Goal: Task Accomplishment & Management: Manage account settings

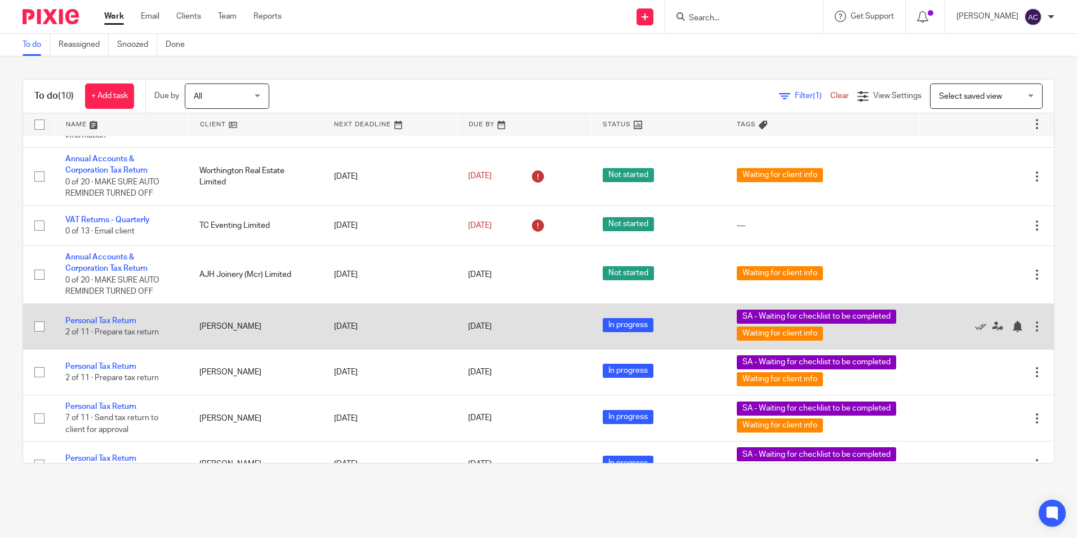
scroll to position [150, 0]
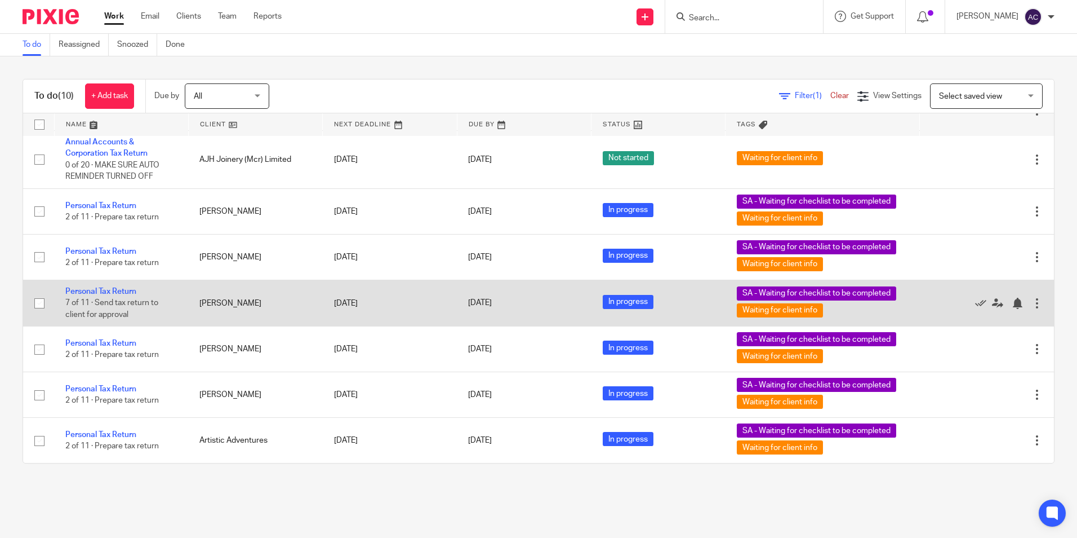
click at [275, 310] on td "[PERSON_NAME]" at bounding box center [255, 302] width 134 height 46
click at [127, 295] on td "Personal Tax Return 7 of 11 · Send tax return to client for approval" at bounding box center [121, 302] width 134 height 46
click at [125, 291] on link "Personal Tax Return" at bounding box center [100, 291] width 71 height 8
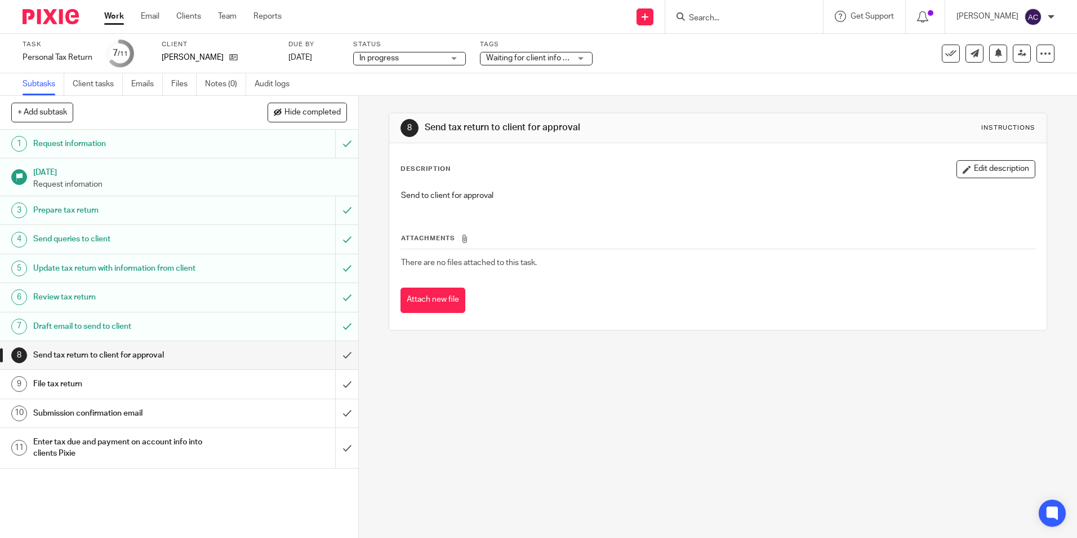
click at [746, 20] on input "Search" at bounding box center [738, 19] width 101 height 10
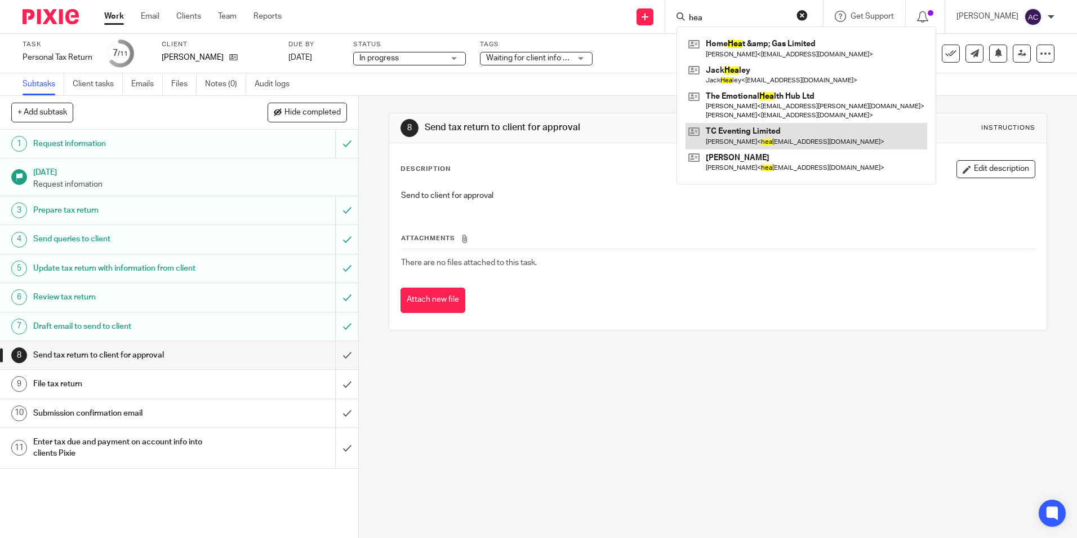
type input "hea"
click at [774, 141] on link at bounding box center [807, 136] width 242 height 26
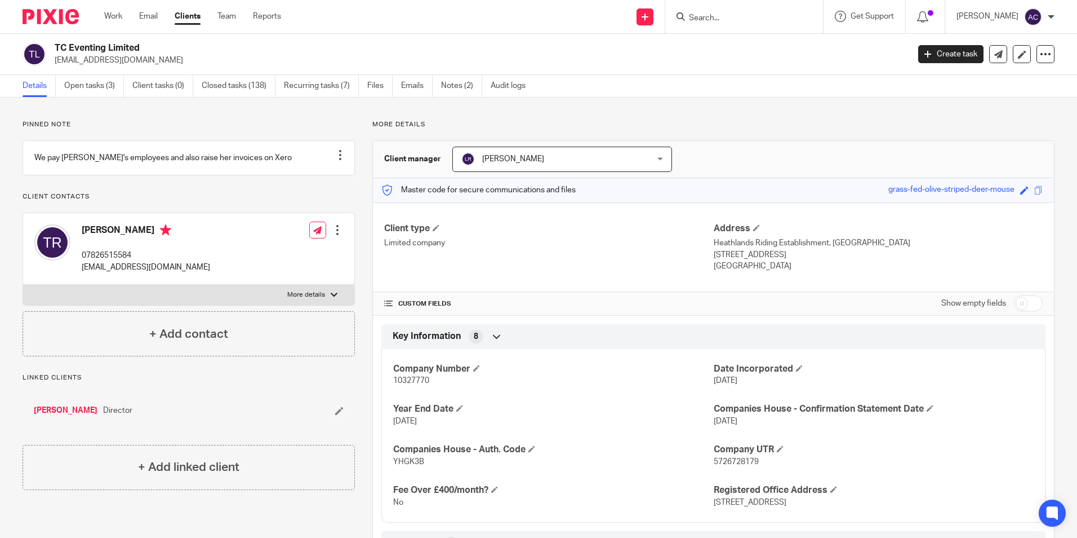
drag, startPoint x: 802, startPoint y: 85, endPoint x: 720, endPoint y: 122, distance: 90.0
click at [720, 122] on p "More details" at bounding box center [713, 124] width 682 height 9
click at [91, 86] on link "Open tasks (3)" at bounding box center [94, 86] width 60 height 22
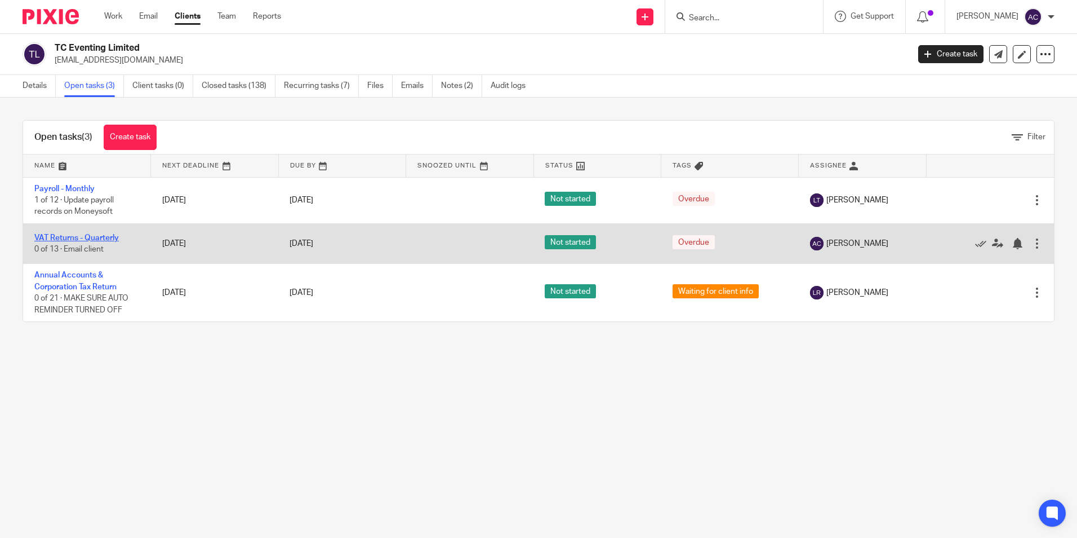
click at [94, 236] on link "VAT Returns - Quarterly" at bounding box center [76, 238] width 85 height 8
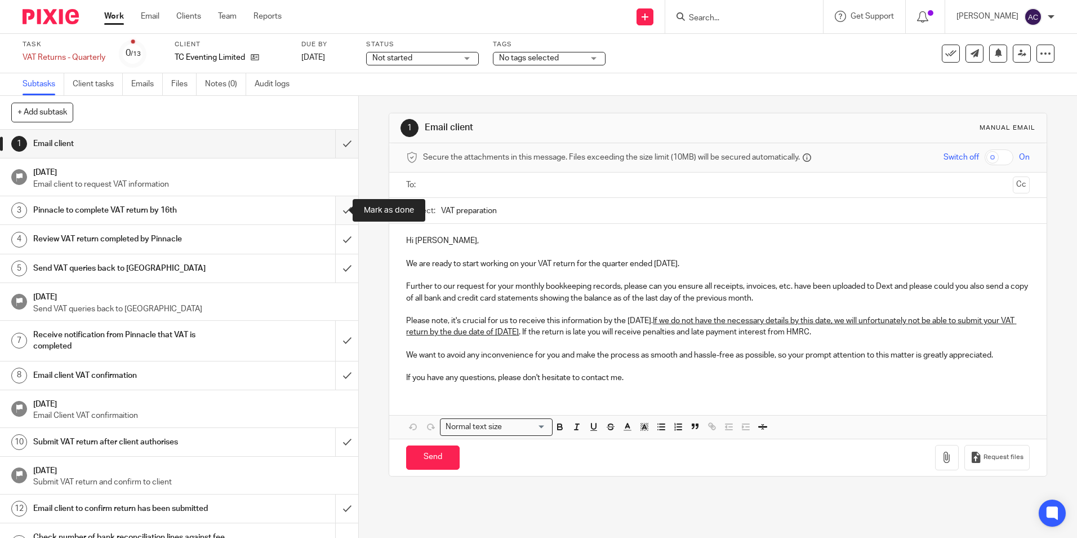
click at [338, 214] on input "submit" at bounding box center [179, 210] width 358 height 28
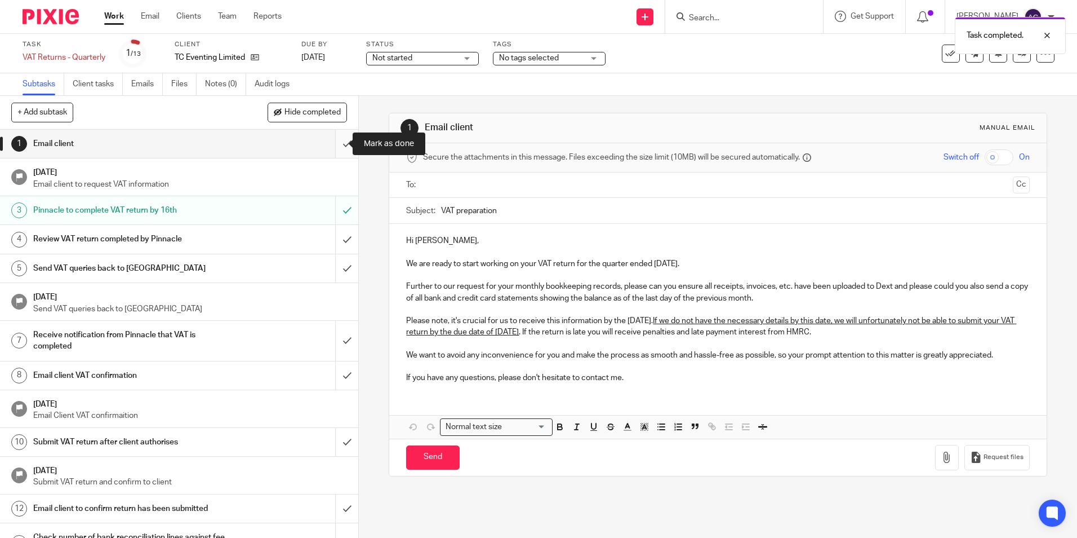
click at [334, 142] on input "submit" at bounding box center [179, 144] width 358 height 28
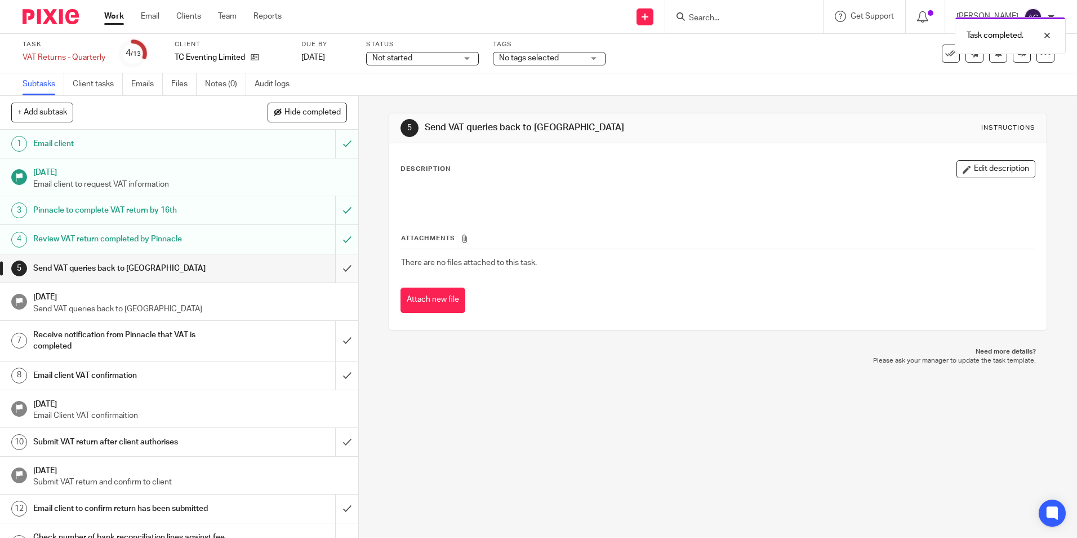
click at [335, 267] on input "submit" at bounding box center [179, 268] width 358 height 28
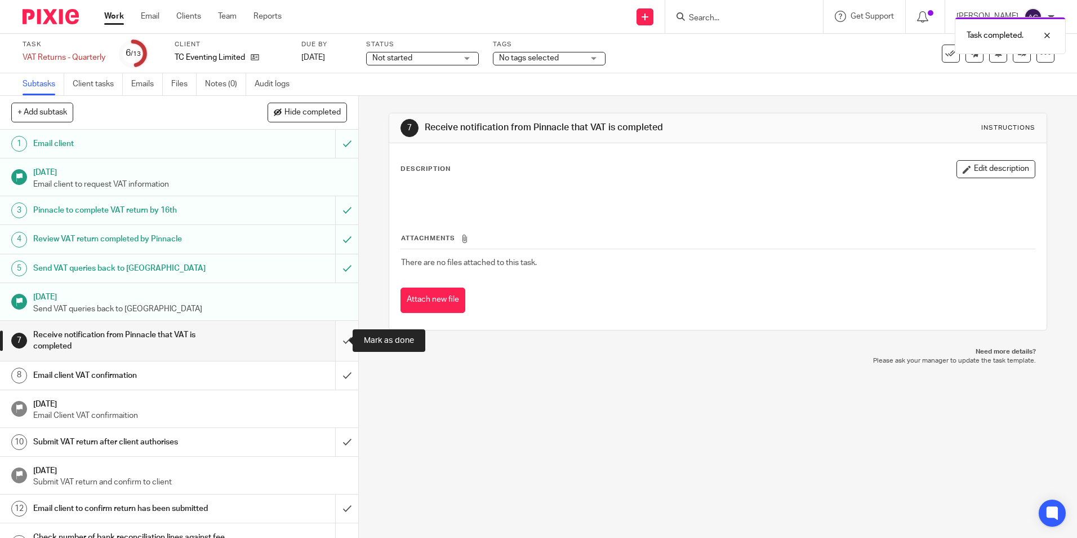
click at [333, 347] on input "submit" at bounding box center [179, 341] width 358 height 40
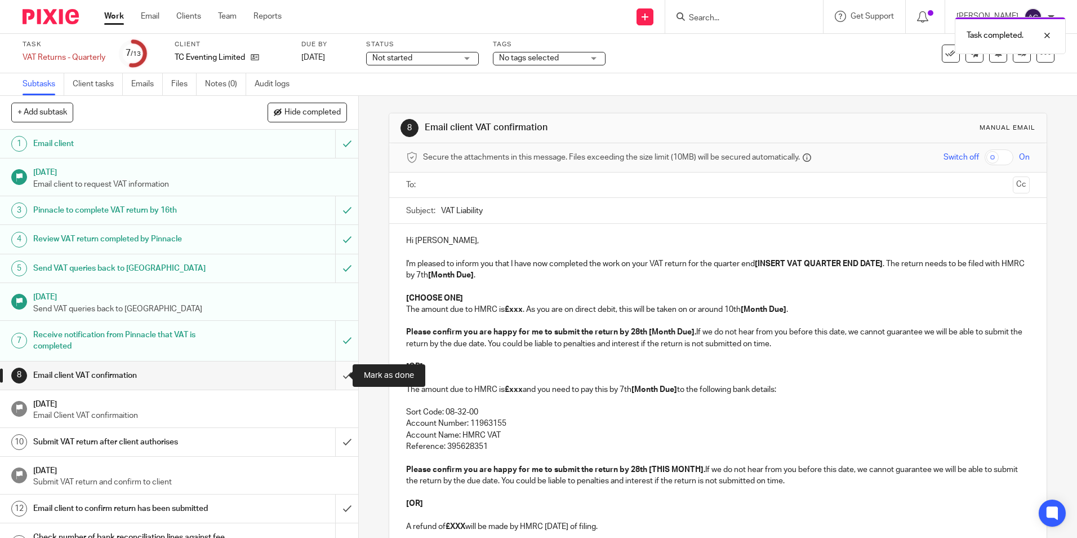
click at [335, 376] on input "submit" at bounding box center [179, 375] width 358 height 28
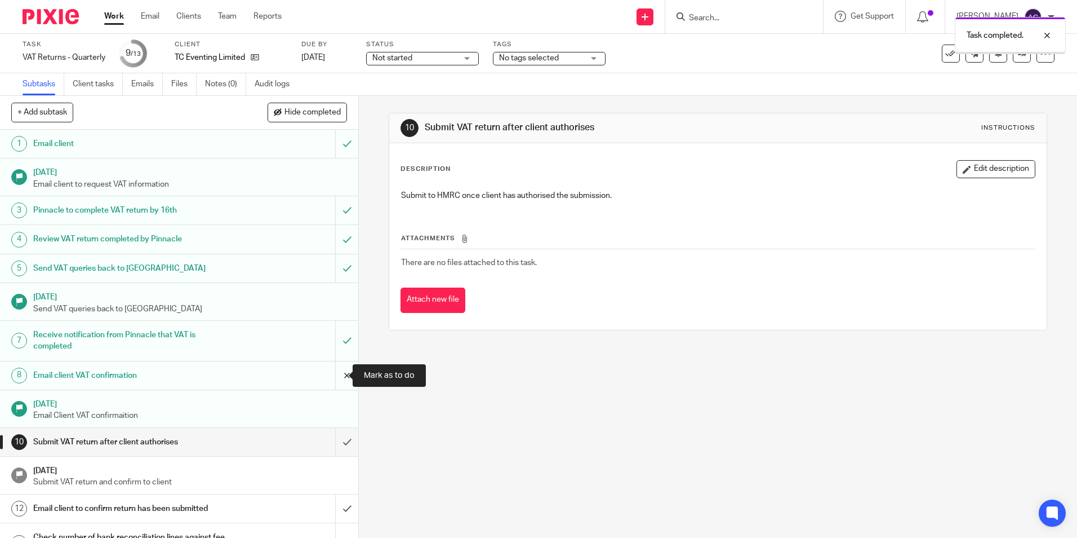
click at [340, 374] on input "submit" at bounding box center [179, 375] width 358 height 28
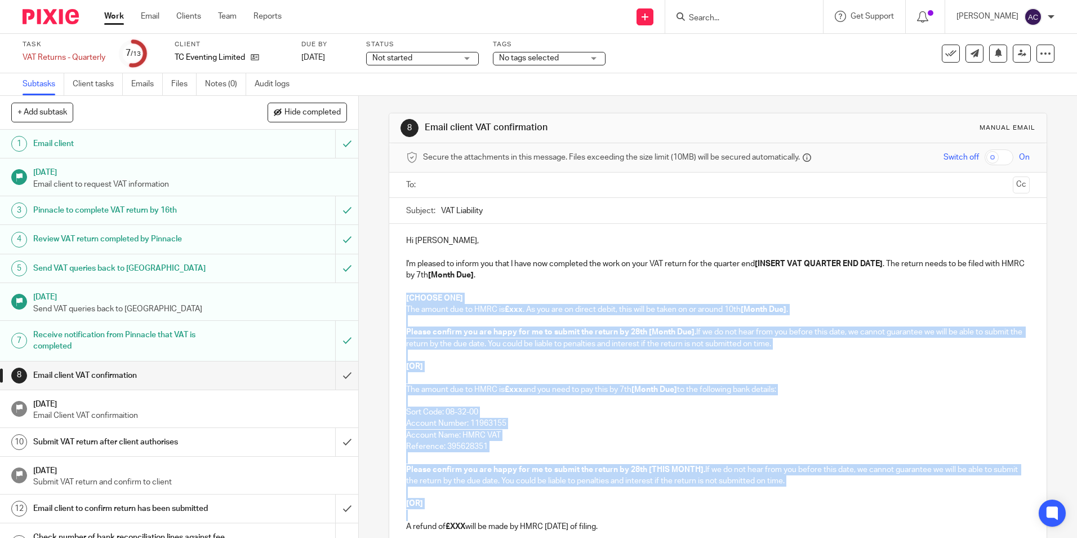
drag, startPoint x: 403, startPoint y: 294, endPoint x: 460, endPoint y: 512, distance: 225.4
click at [460, 512] on div "Hi [PERSON_NAME], I'm pleased to inform you that I have now completed the work …" at bounding box center [717, 416] width 657 height 385
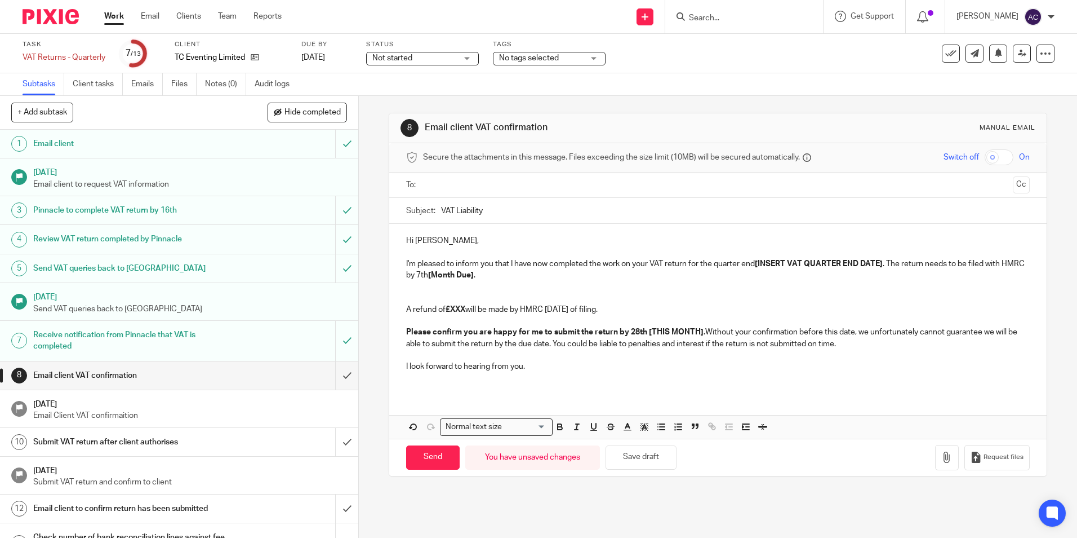
click at [445, 294] on p "A refund of £XXX will be made by HMRC [DATE] of filing." at bounding box center [717, 298] width 623 height 34
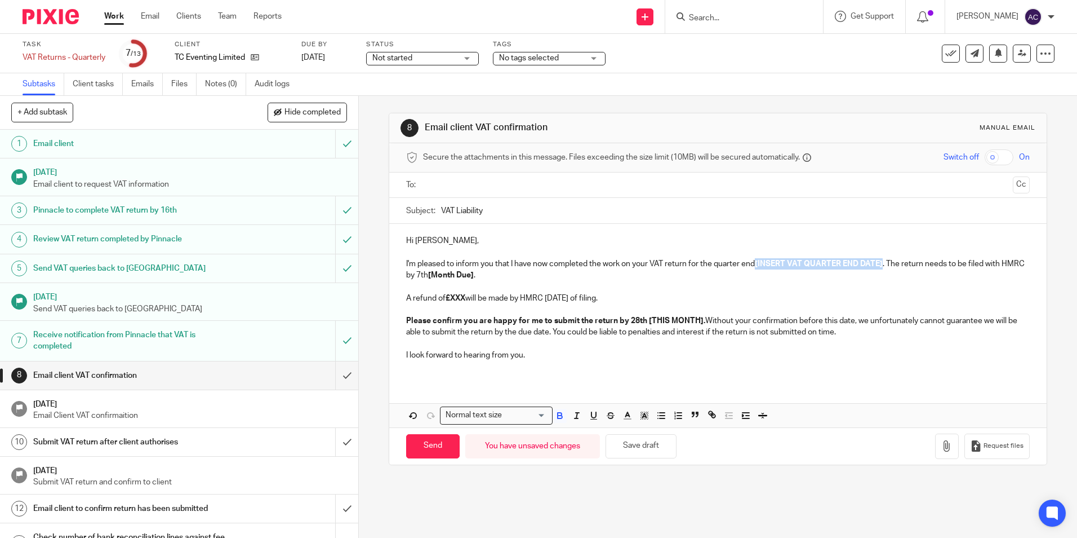
drag, startPoint x: 882, startPoint y: 261, endPoint x: 756, endPoint y: 263, distance: 125.7
click at [756, 263] on strong "[INSERT VAT QUARTER END DATE]" at bounding box center [819, 264] width 128 height 8
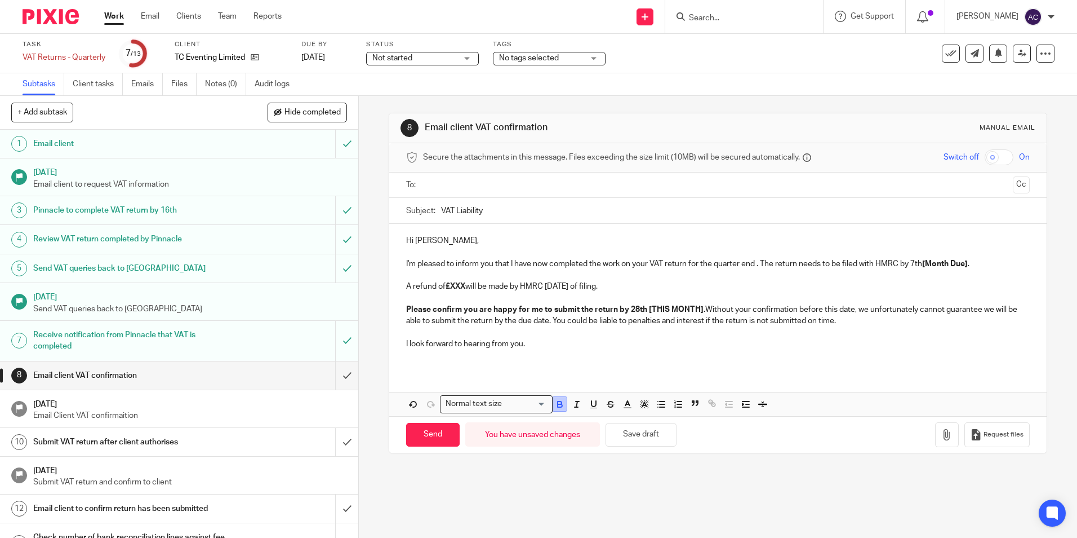
click at [560, 401] on icon "button" at bounding box center [560, 404] width 10 height 10
drag, startPoint x: 463, startPoint y: 285, endPoint x: 451, endPoint y: 286, distance: 12.0
click at [451, 286] on strong "£XXX" at bounding box center [456, 286] width 20 height 8
drag, startPoint x: 699, startPoint y: 309, endPoint x: 453, endPoint y: 310, distance: 245.7
click at [399, 318] on div "Hi [PERSON_NAME], I'm pleased to inform you that I have now completed the work …" at bounding box center [717, 296] width 657 height 145
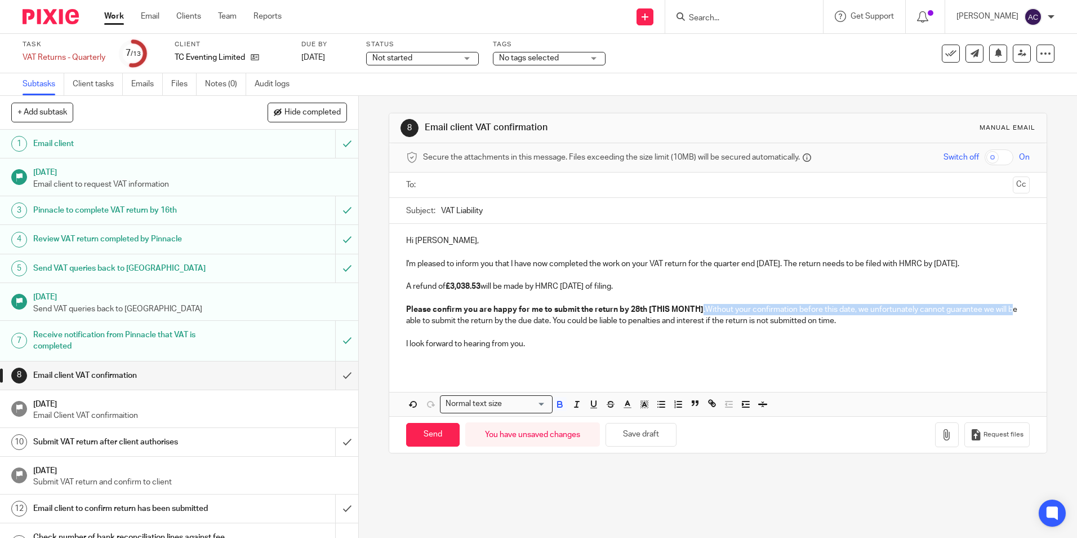
click at [749, 313] on p "Please confirm you are happy for me to submit the return by 28th [THIS MONTH]. …" at bounding box center [717, 315] width 623 height 23
drag, startPoint x: 703, startPoint y: 308, endPoint x: 291, endPoint y: 312, distance: 411.4
click at [291, 312] on div "+ Add subtask Hide completed Cancel + Add 1 Email client [DATE] Email client to…" at bounding box center [538, 317] width 1077 height 442
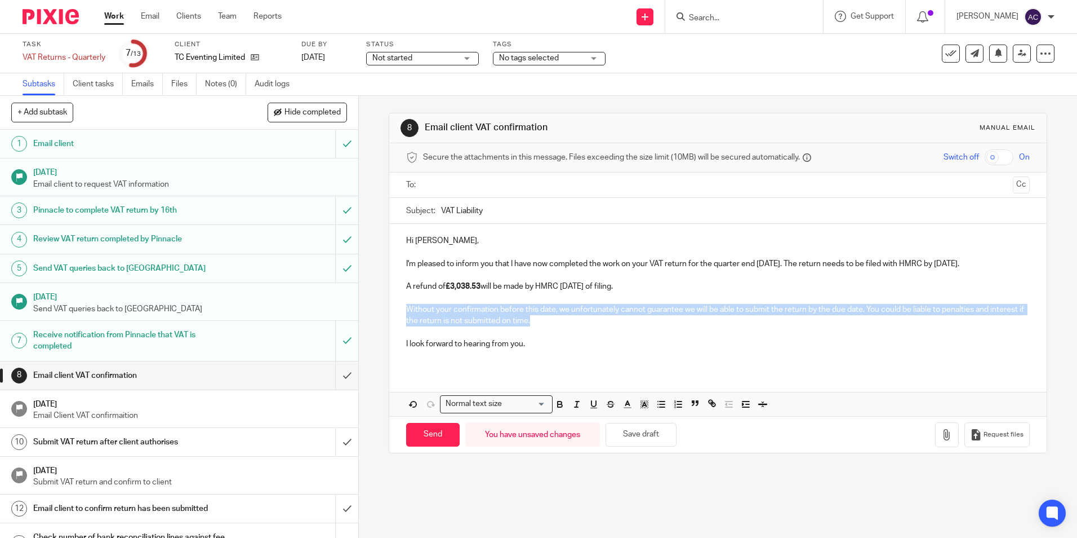
drag, startPoint x: 593, startPoint y: 321, endPoint x: 332, endPoint y: 309, distance: 261.2
click at [332, 309] on div "+ Add subtask Hide completed Cancel + Add 1 Email client [DATE] Email client to…" at bounding box center [538, 317] width 1077 height 442
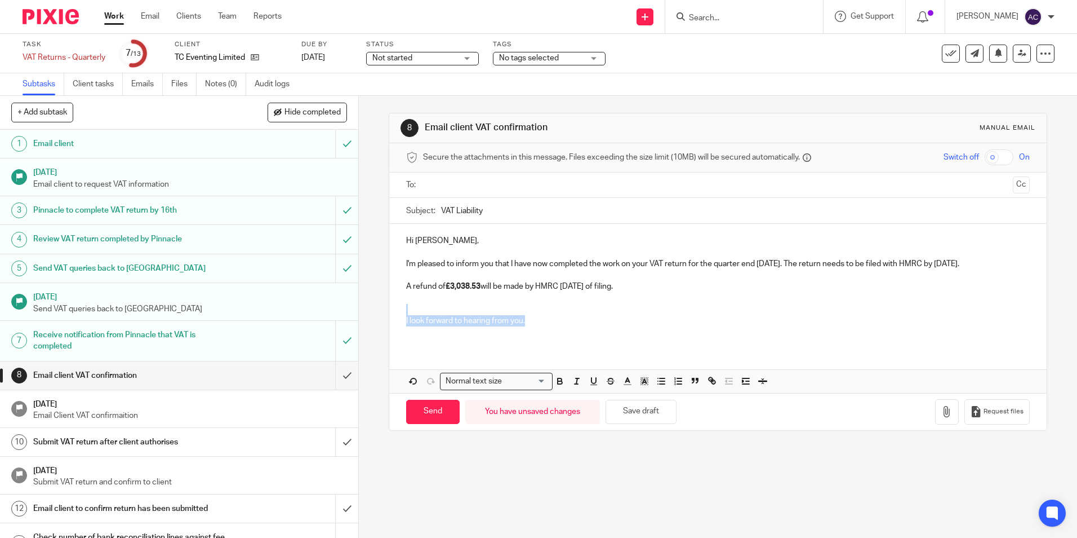
drag, startPoint x: 542, startPoint y: 317, endPoint x: 325, endPoint y: 311, distance: 216.5
click at [325, 311] on div "+ Add subtask Hide completed Cancel + Add 1 Email client [DATE] Email client to…" at bounding box center [538, 317] width 1077 height 442
click at [407, 416] on input "Send" at bounding box center [433, 412] width 54 height 24
click at [486, 179] on input "text" at bounding box center [717, 185] width 581 height 13
click at [435, 419] on input "Send" at bounding box center [433, 414] width 54 height 24
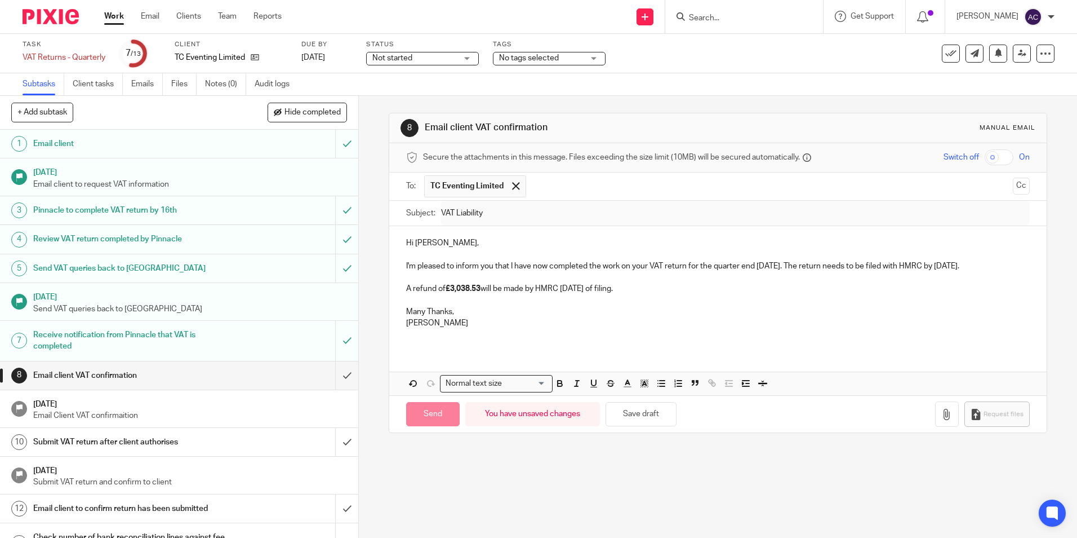
type input "Sent"
click at [119, 20] on link "Work" at bounding box center [114, 16] width 20 height 11
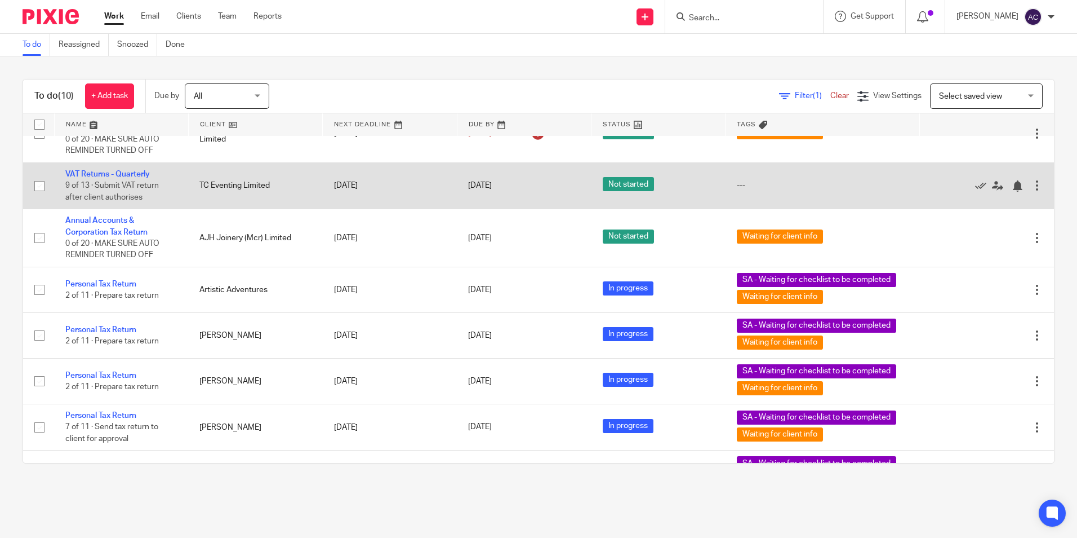
scroll to position [156, 0]
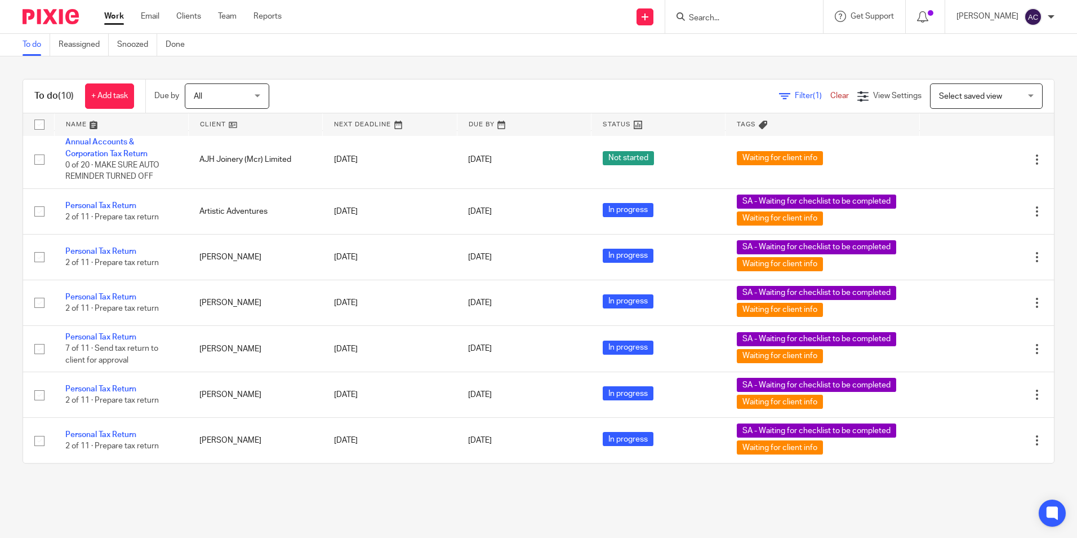
click at [730, 11] on form at bounding box center [748, 17] width 120 height 14
click at [730, 14] on input "Search" at bounding box center [738, 19] width 101 height 10
type input "tc"
click at [721, 60] on link at bounding box center [781, 49] width 190 height 26
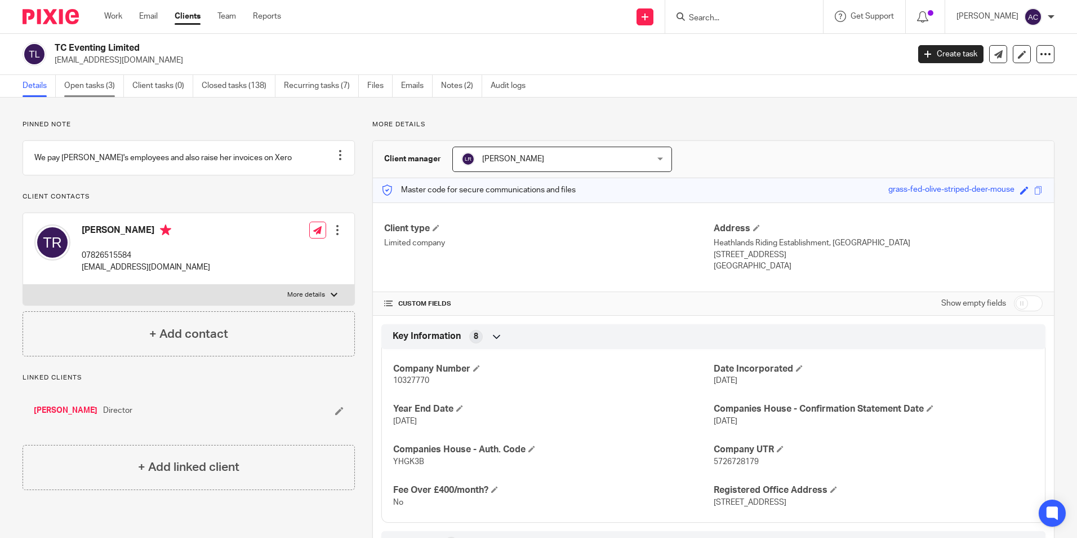
click at [95, 85] on link "Open tasks (3)" at bounding box center [94, 86] width 60 height 22
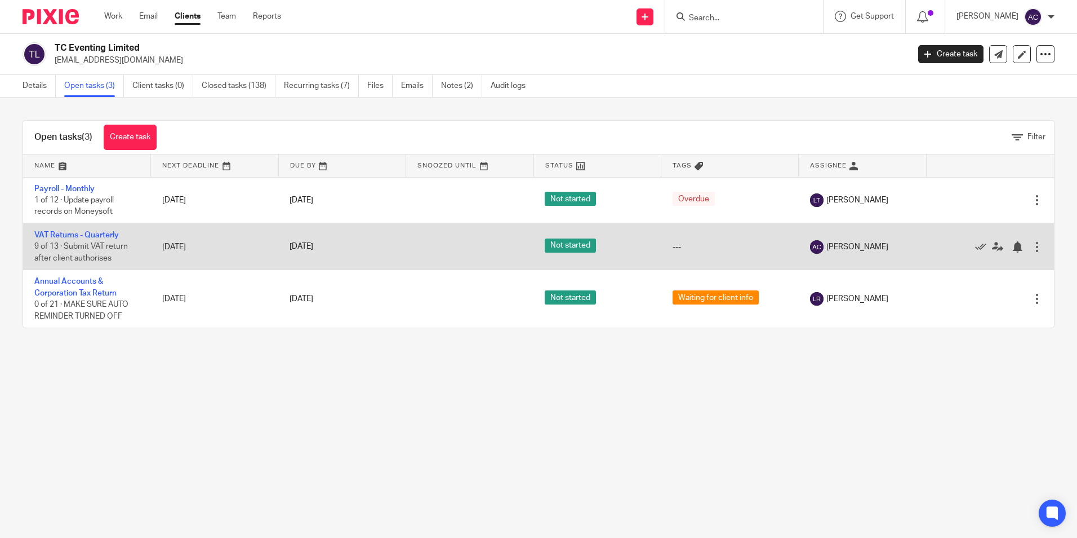
click at [69, 229] on td "VAT Returns - Quarterly 9 of 13 · Submit VAT return after client authorises" at bounding box center [87, 246] width 128 height 46
click at [69, 230] on td "VAT Returns - Quarterly 9 of 13 · Submit VAT return after client authorises" at bounding box center [87, 246] width 128 height 46
click at [69, 231] on link "VAT Returns - Quarterly" at bounding box center [76, 235] width 85 height 8
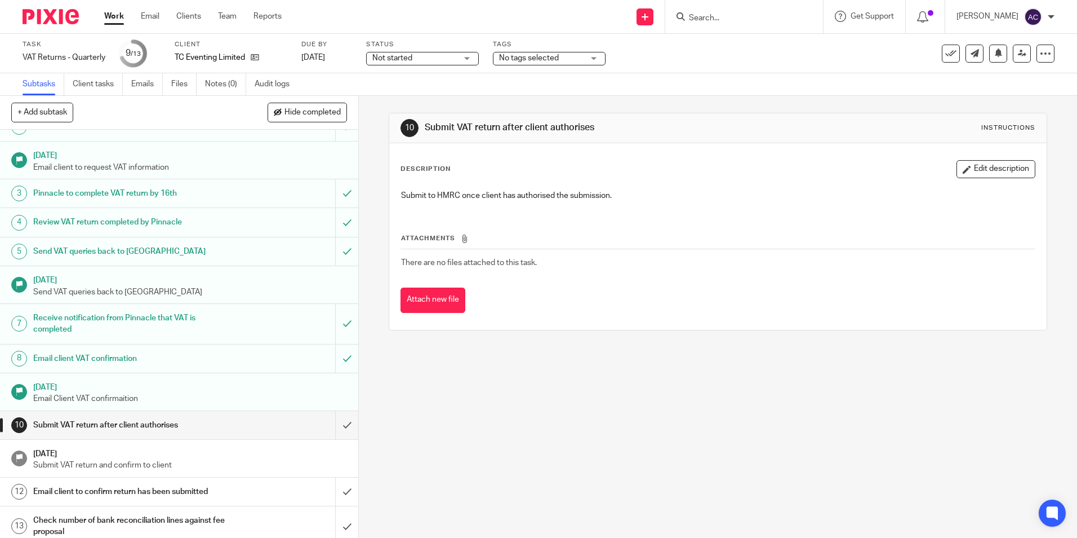
scroll to position [26, 0]
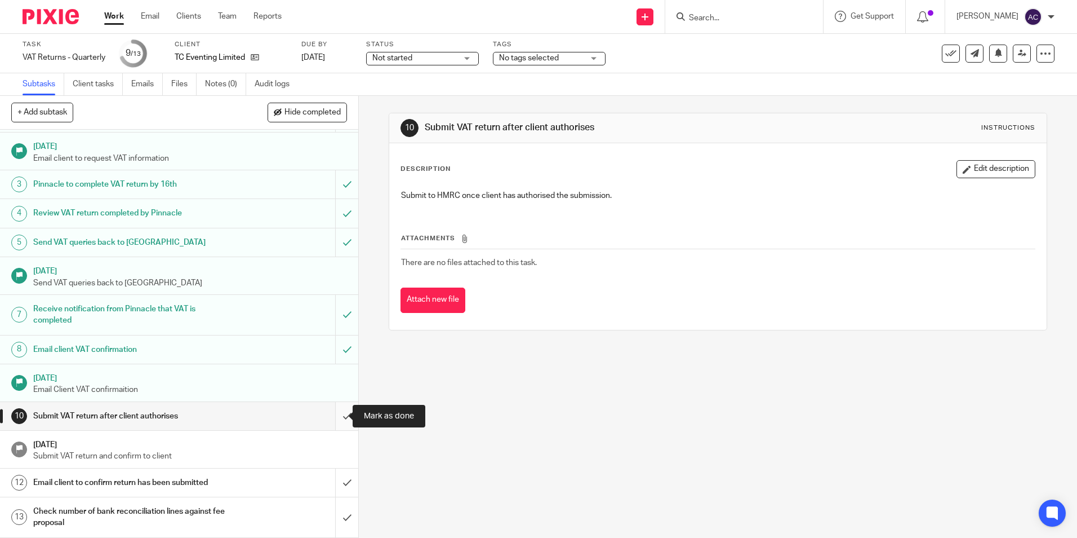
click at [328, 420] on input "submit" at bounding box center [179, 416] width 358 height 28
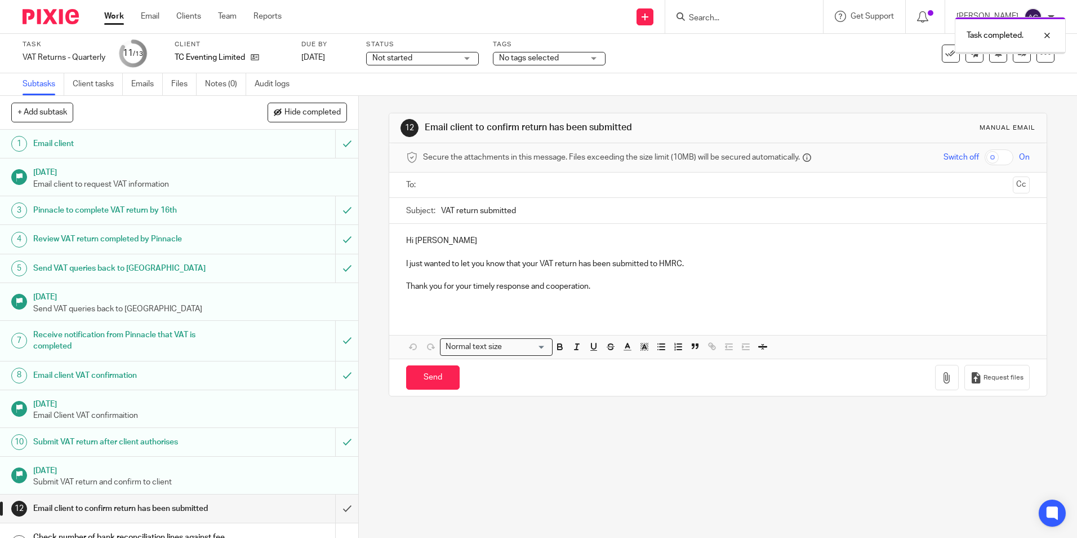
scroll to position [26, 0]
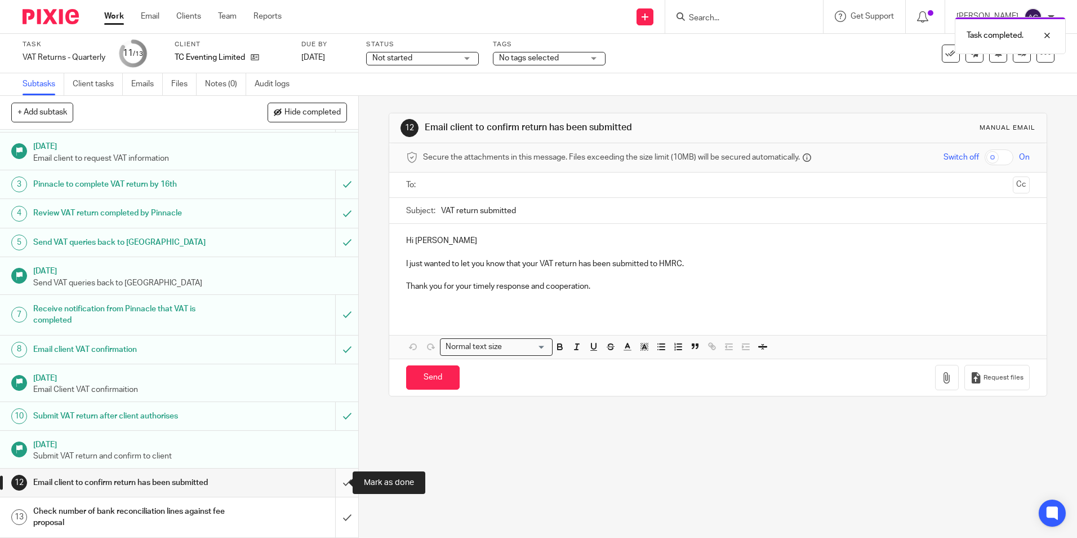
click at [339, 476] on input "submit" at bounding box center [179, 482] width 358 height 28
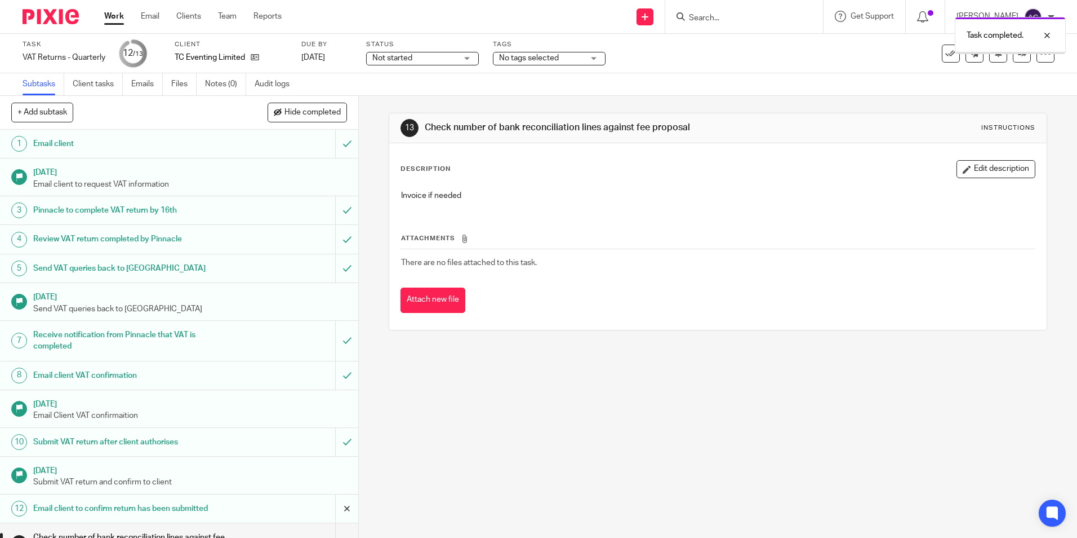
scroll to position [26, 0]
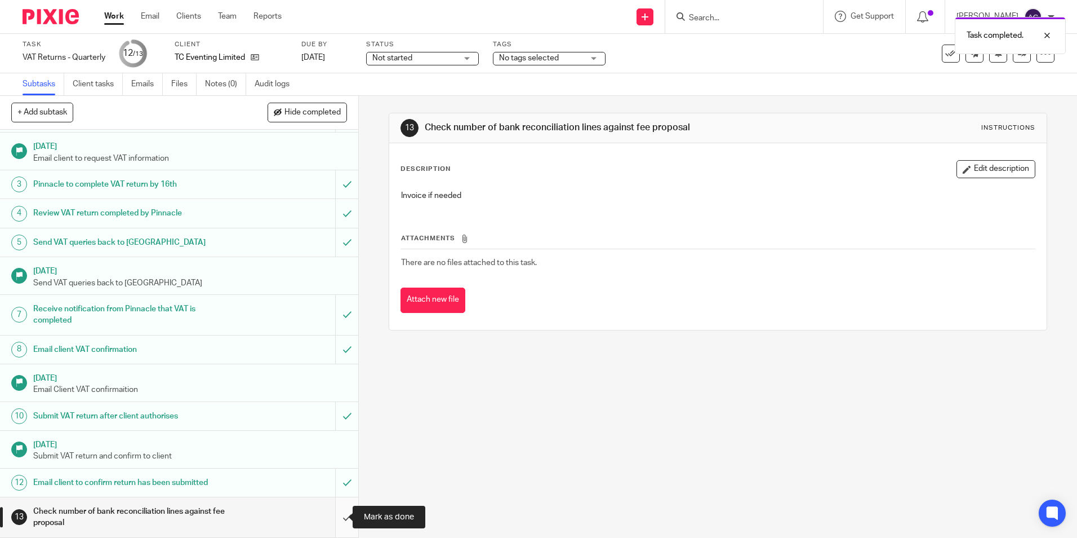
click at [335, 509] on input "submit" at bounding box center [179, 517] width 358 height 40
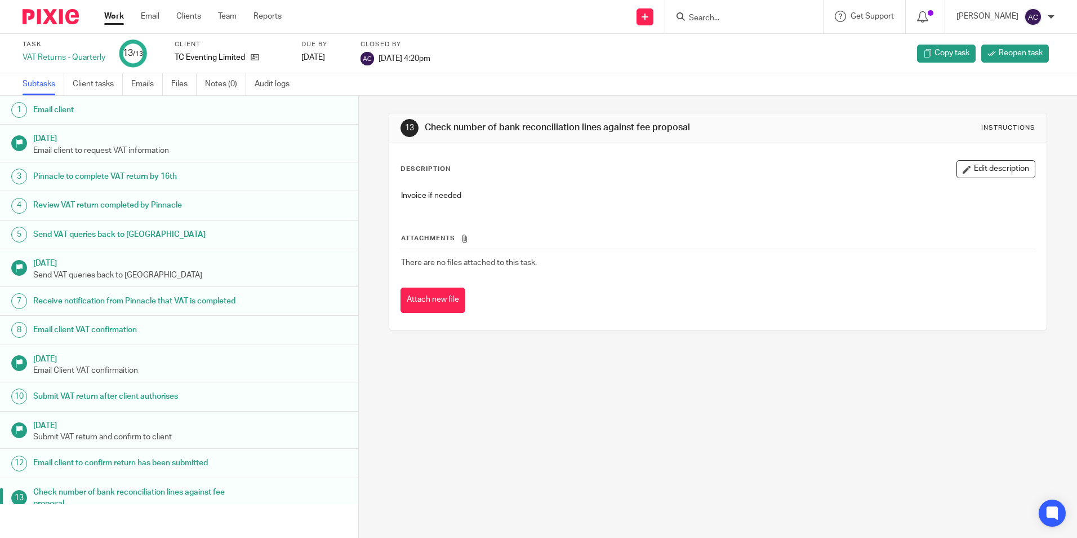
click at [117, 17] on link "Work" at bounding box center [114, 16] width 20 height 11
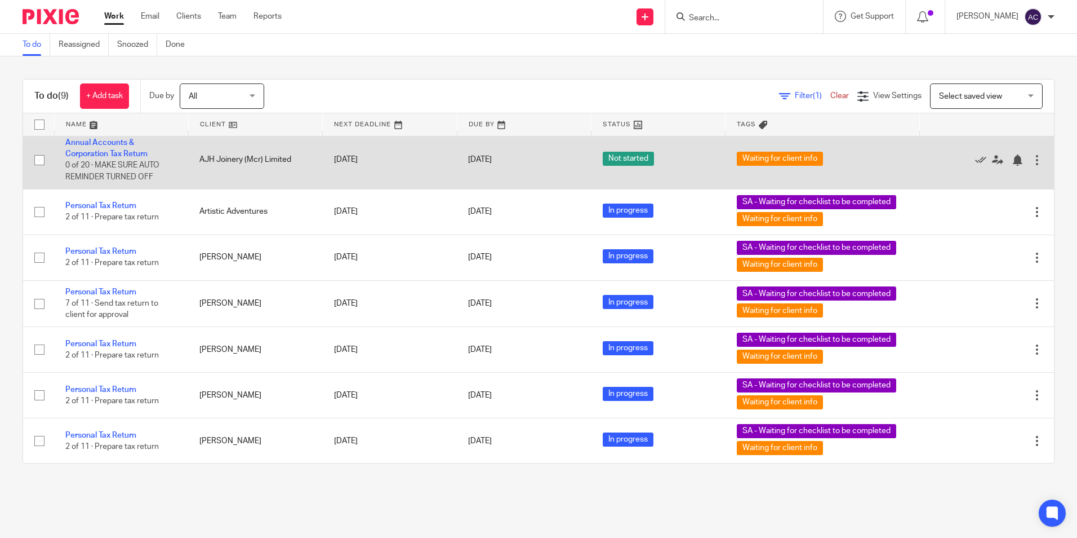
scroll to position [110, 0]
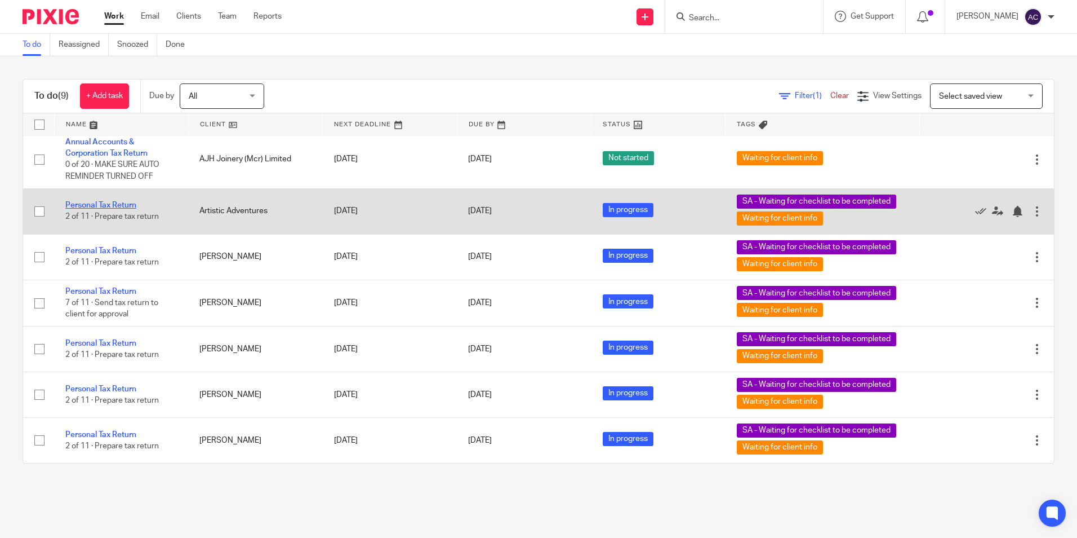
click at [111, 205] on link "Personal Tax Return" at bounding box center [100, 205] width 71 height 8
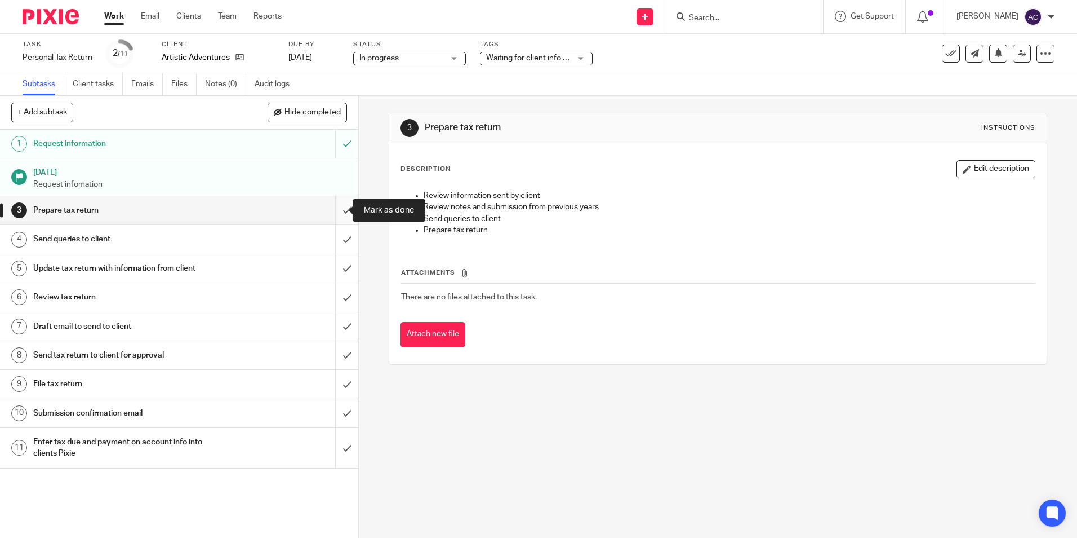
click at [340, 215] on input "submit" at bounding box center [179, 210] width 358 height 28
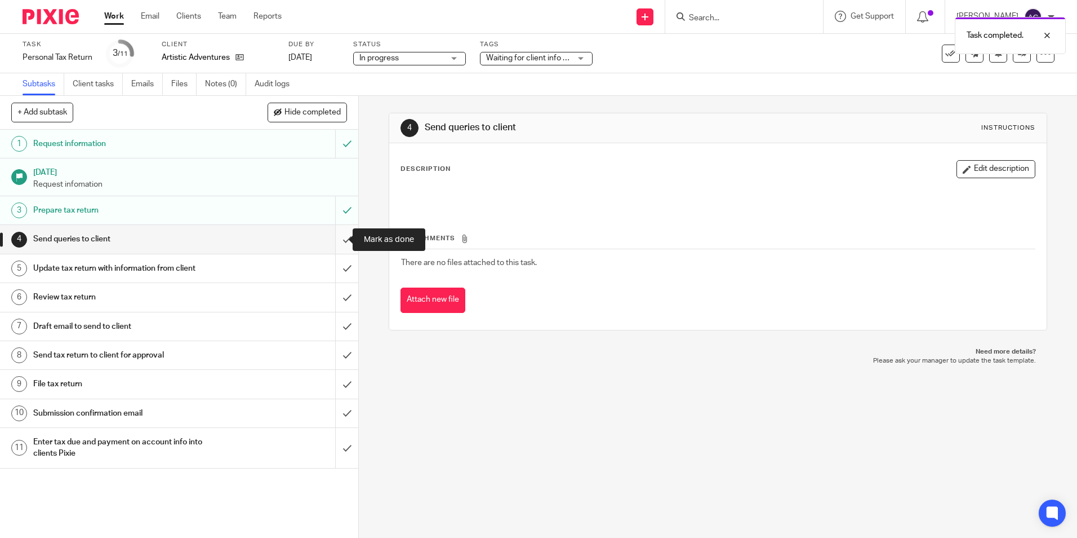
click at [341, 246] on input "submit" at bounding box center [179, 239] width 358 height 28
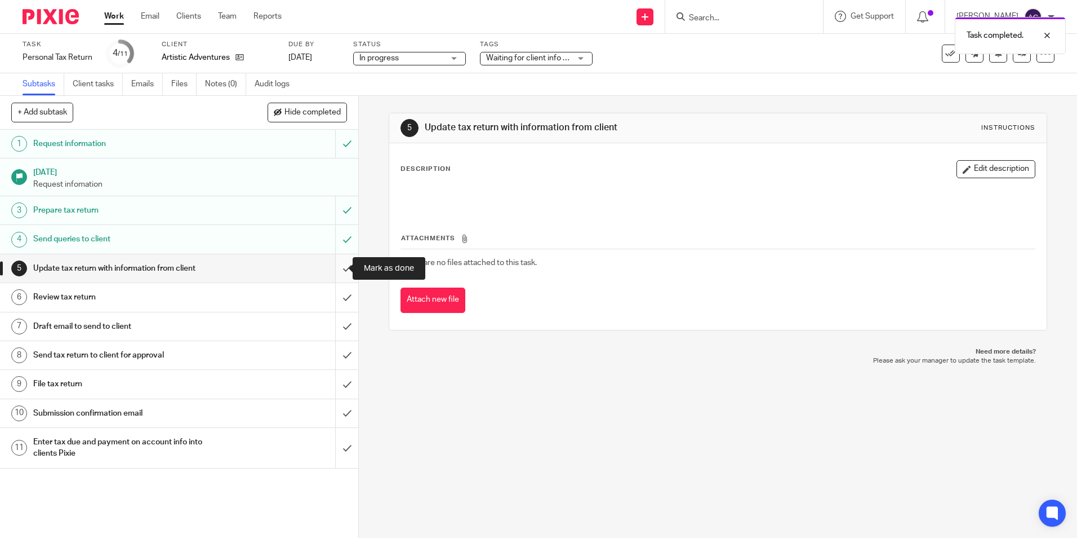
click at [340, 267] on input "submit" at bounding box center [179, 268] width 358 height 28
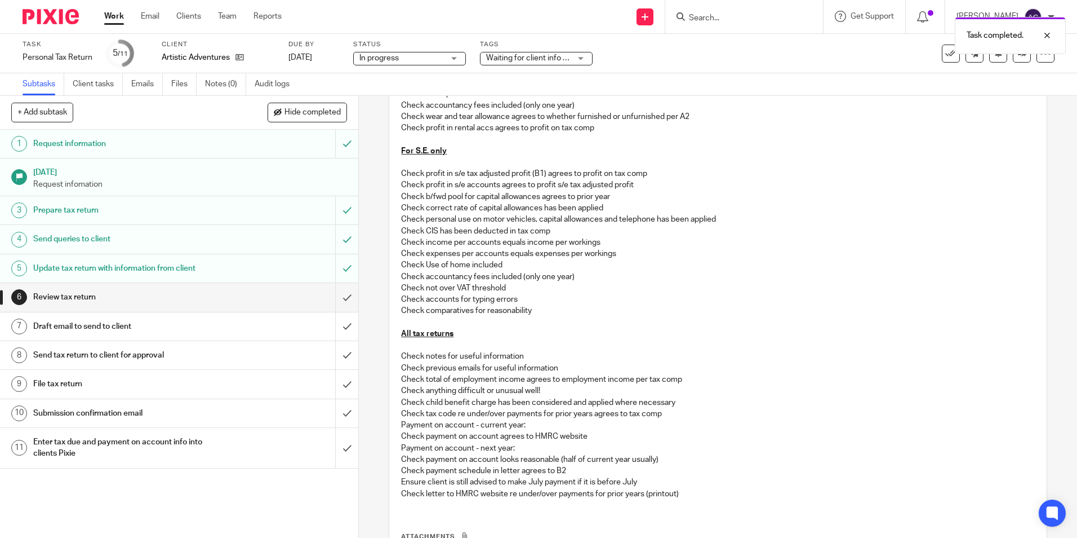
scroll to position [266, 0]
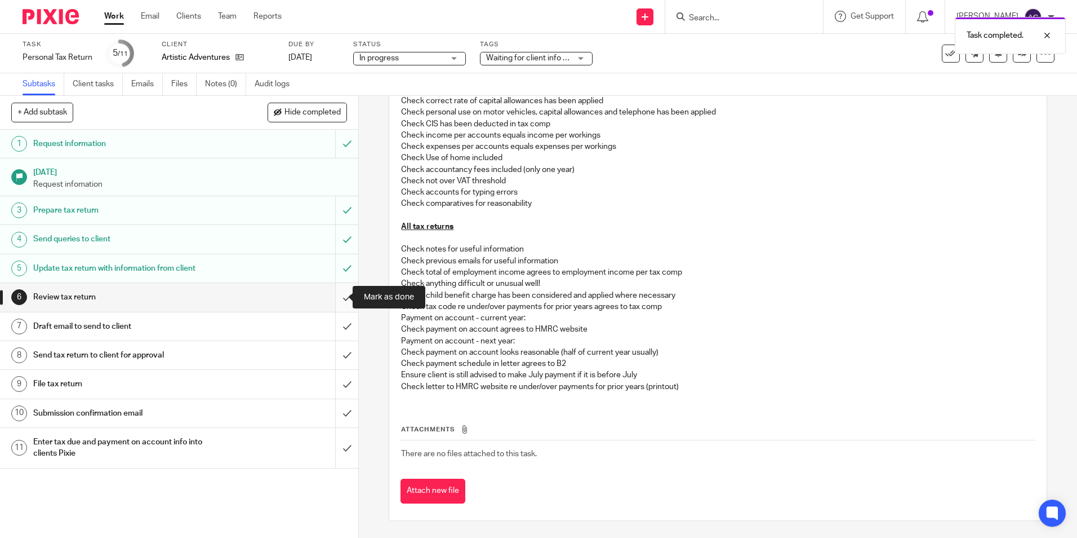
click at [343, 295] on input "submit" at bounding box center [179, 297] width 358 height 28
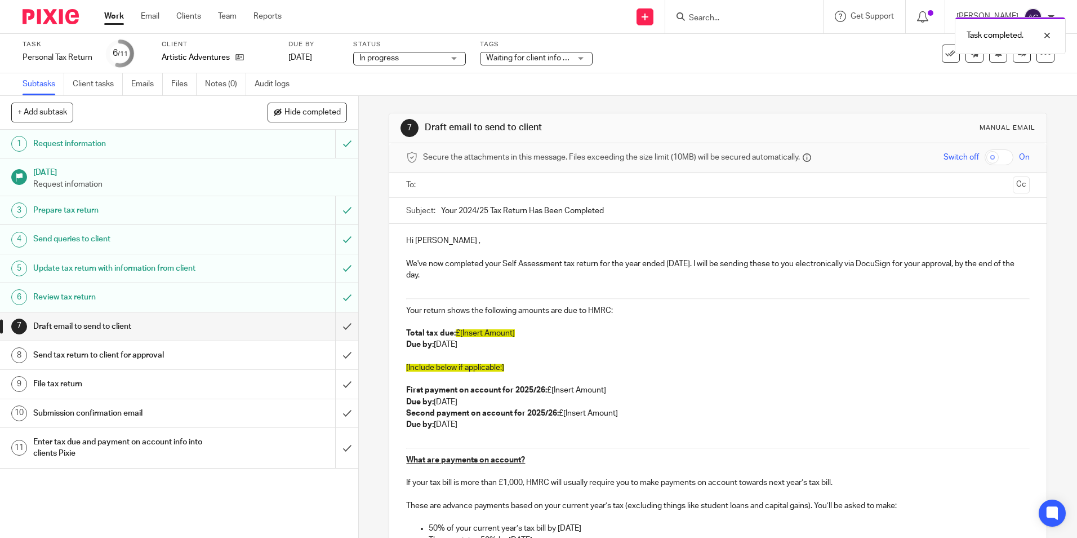
drag, startPoint x: 514, startPoint y: 334, endPoint x: 454, endPoint y: 335, distance: 60.3
click at [454, 335] on p "Total tax due: £[Insert Amount]" at bounding box center [717, 332] width 623 height 11
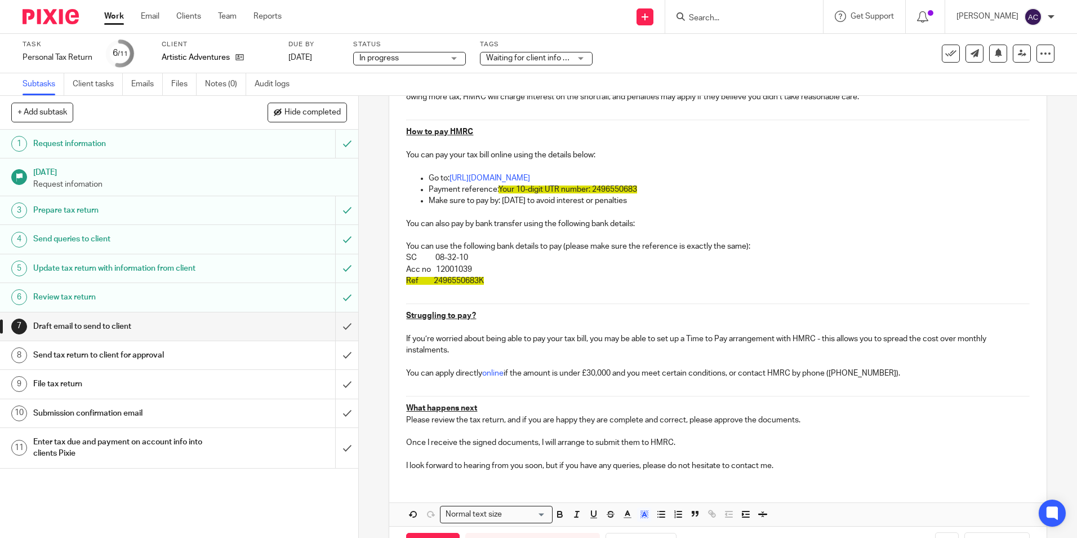
scroll to position [543, 0]
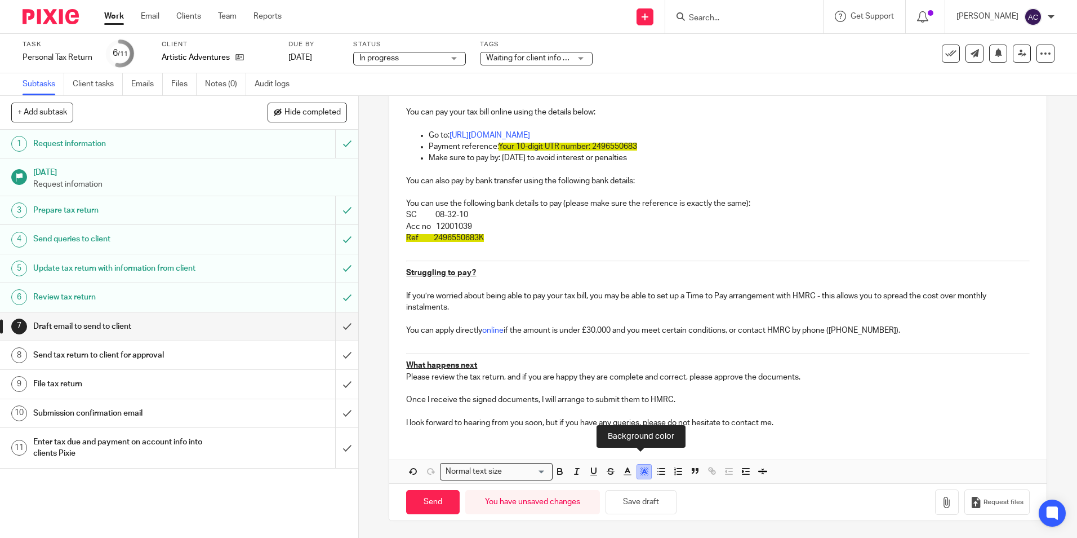
click at [640, 474] on icon "button" at bounding box center [645, 471] width 10 height 10
click at [642, 473] on polyline "button" at bounding box center [644, 471] width 4 height 5
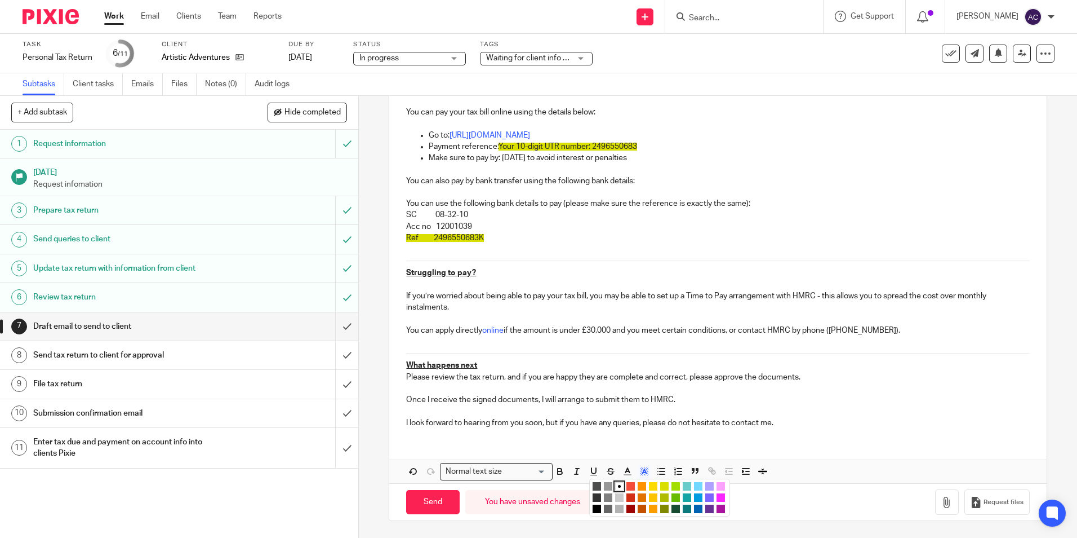
click at [825, 470] on div "Normal text size Loading... Remove Edit" at bounding box center [717, 471] width 657 height 24
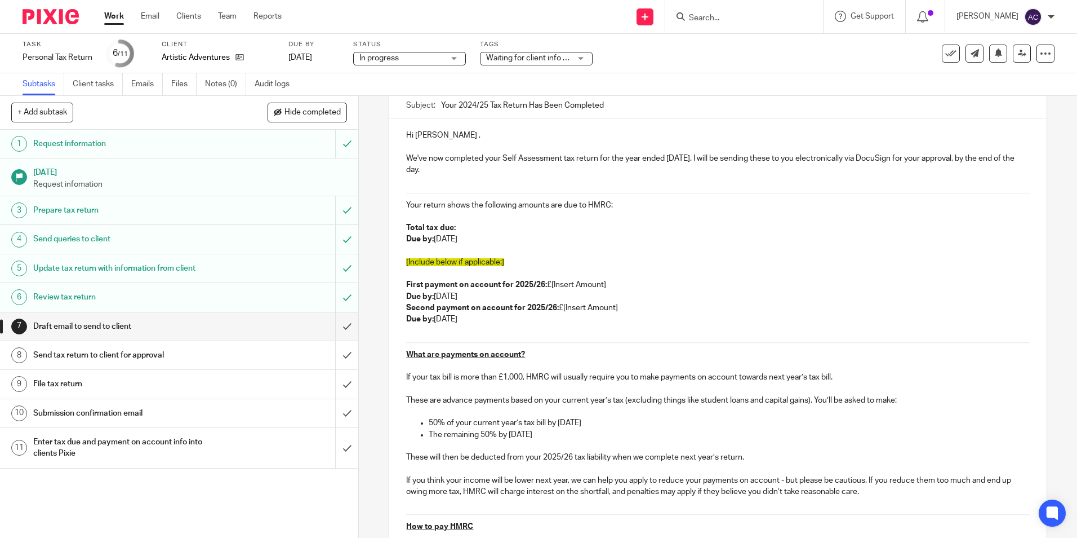
scroll to position [92, 0]
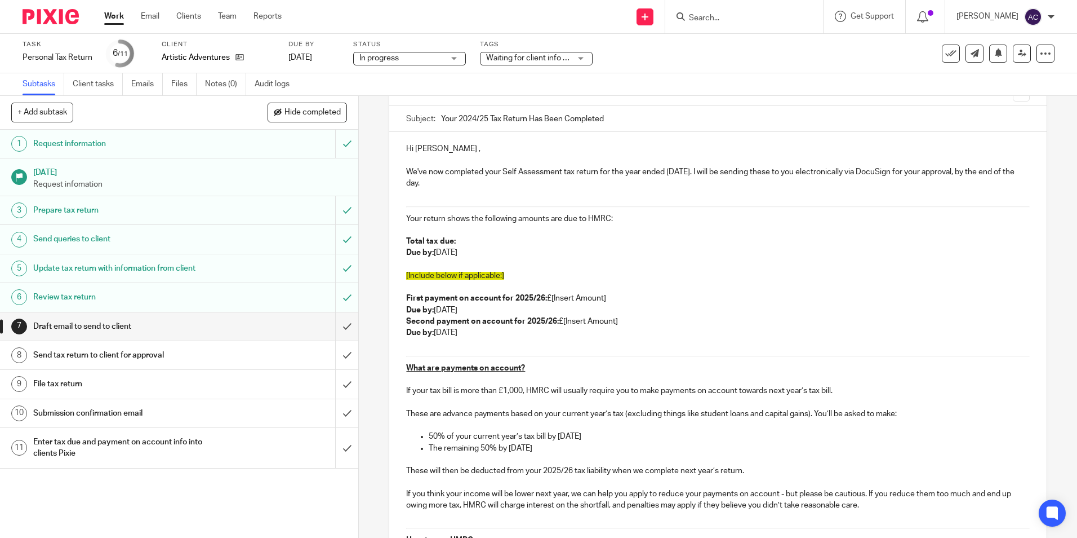
click at [481, 242] on p "Total tax due:" at bounding box center [717, 241] width 623 height 11
click at [462, 242] on span "£609.18" at bounding box center [470, 241] width 29 height 8
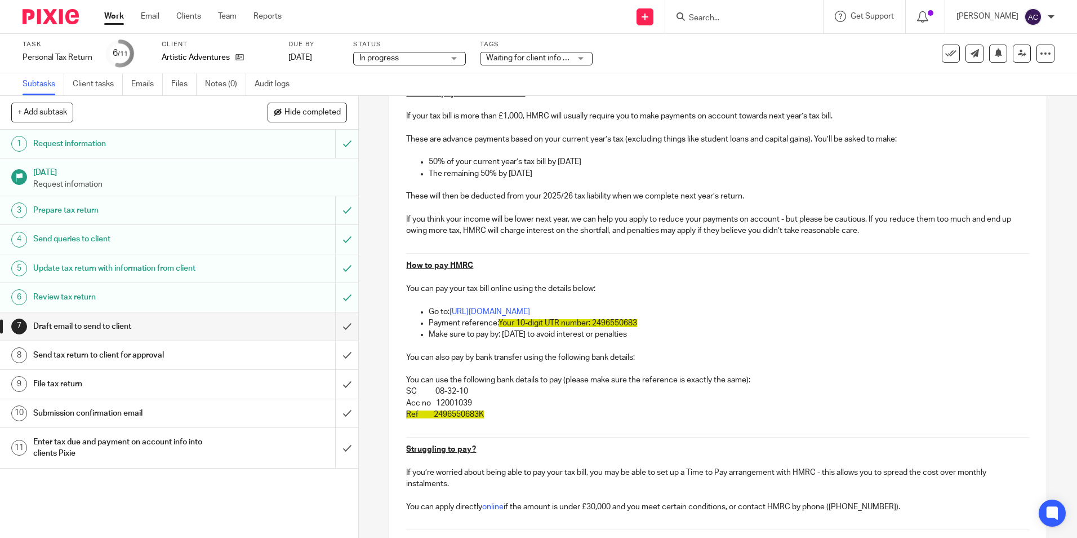
scroll to position [543, 0]
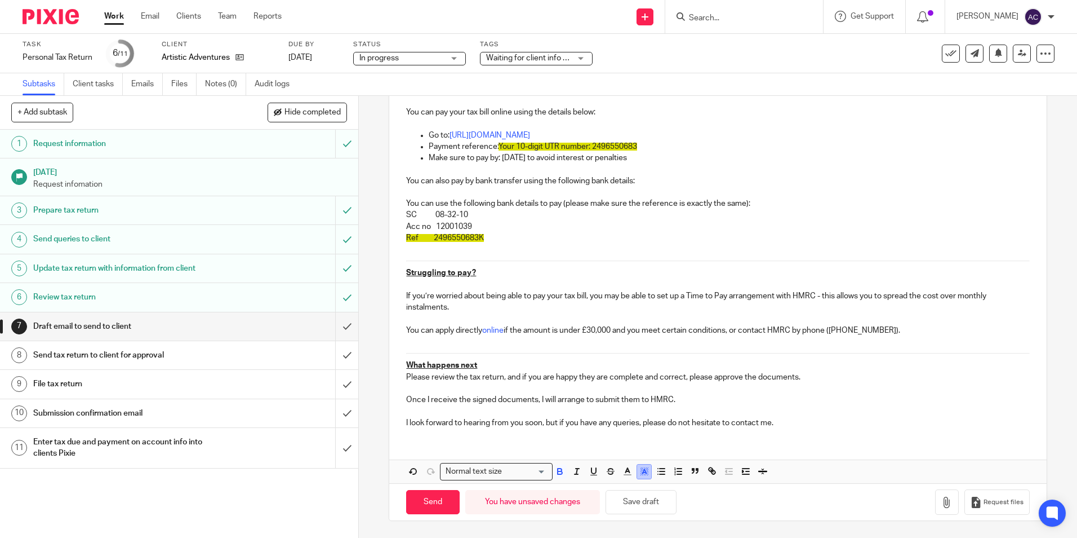
click at [642, 469] on icon "button" at bounding box center [645, 471] width 10 height 10
click at [615, 485] on li "color:#FFFFFF" at bounding box center [619, 486] width 8 height 8
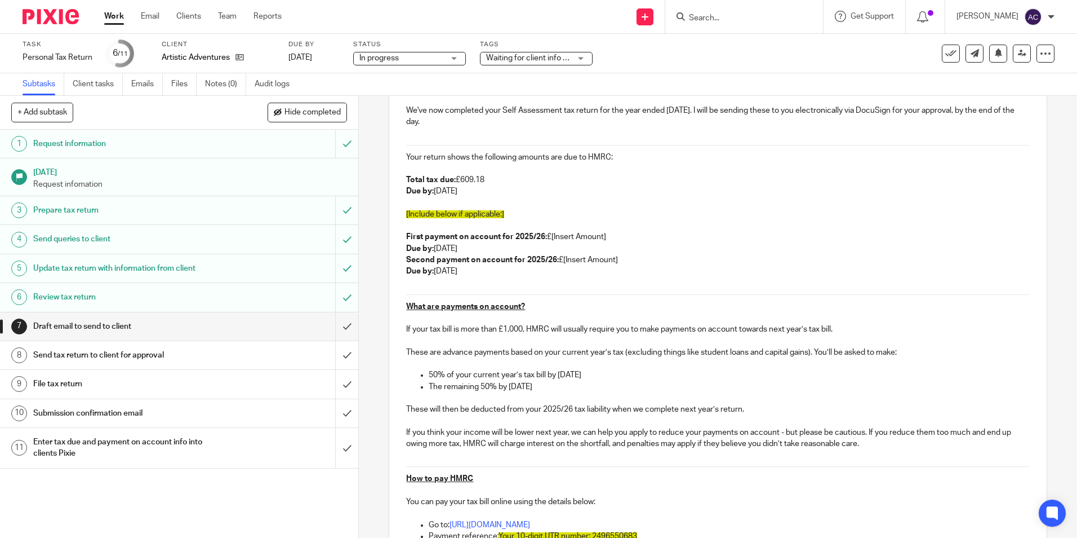
scroll to position [148, 0]
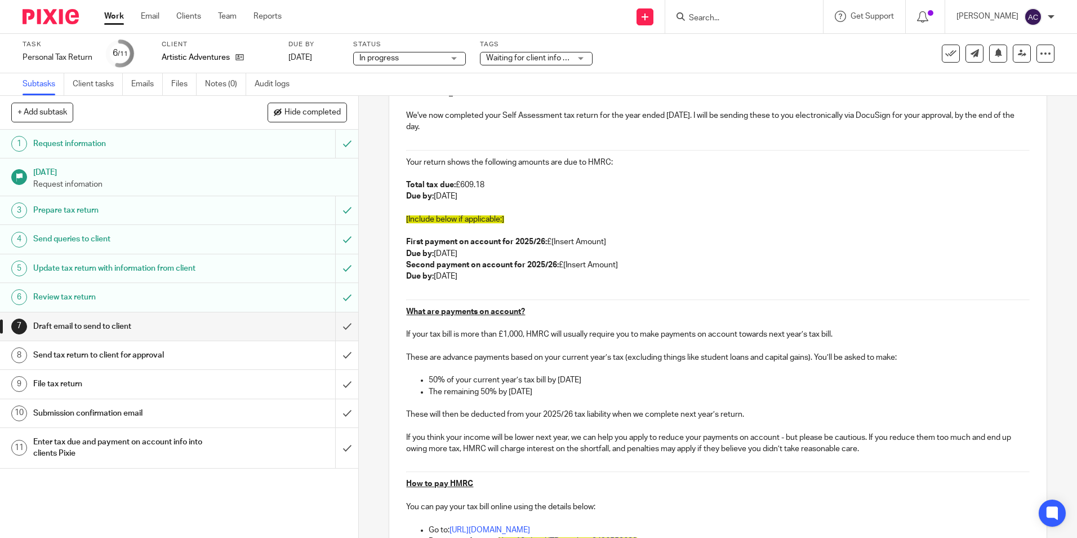
click at [519, 189] on p "Total tax due: £609.18" at bounding box center [717, 184] width 623 height 11
drag, startPoint x: 505, startPoint y: 220, endPoint x: 384, endPoint y: 219, distance: 120.6
click at [384, 219] on div "7 Draft email to send to client Manual email Secure the attachments in this mes…" at bounding box center [718, 317] width 718 height 442
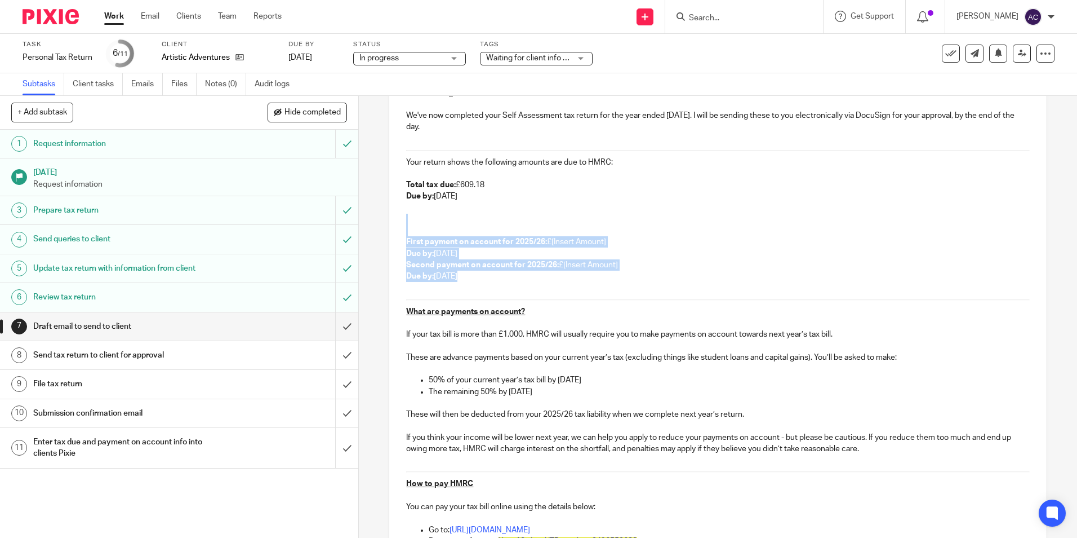
drag, startPoint x: 403, startPoint y: 220, endPoint x: 433, endPoint y: 295, distance: 80.7
click at [433, 295] on div "Hi Amy , We've now completed your Self Assessment tax return for the year ended…" at bounding box center [717, 454] width 657 height 756
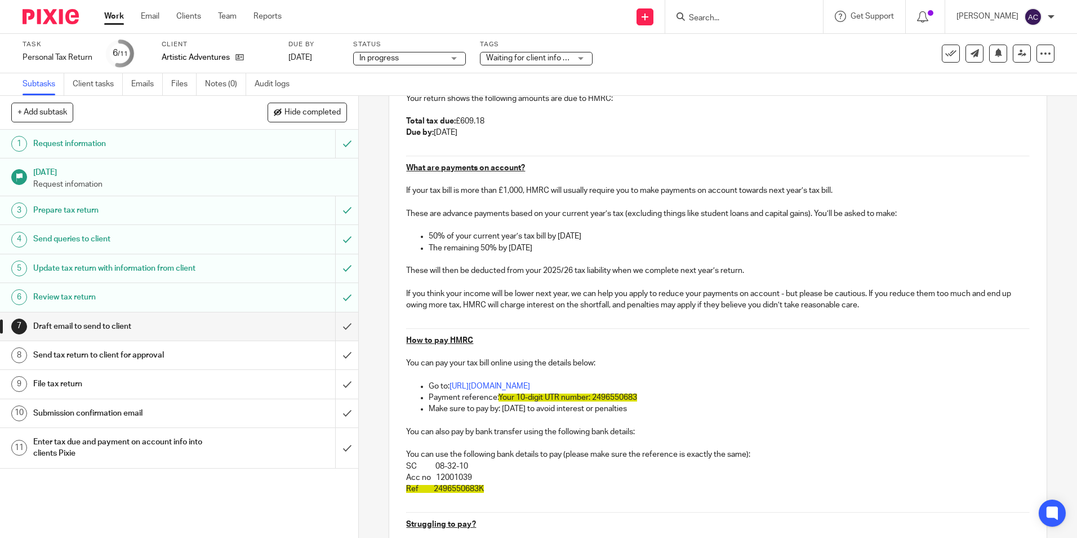
scroll to position [219, 0]
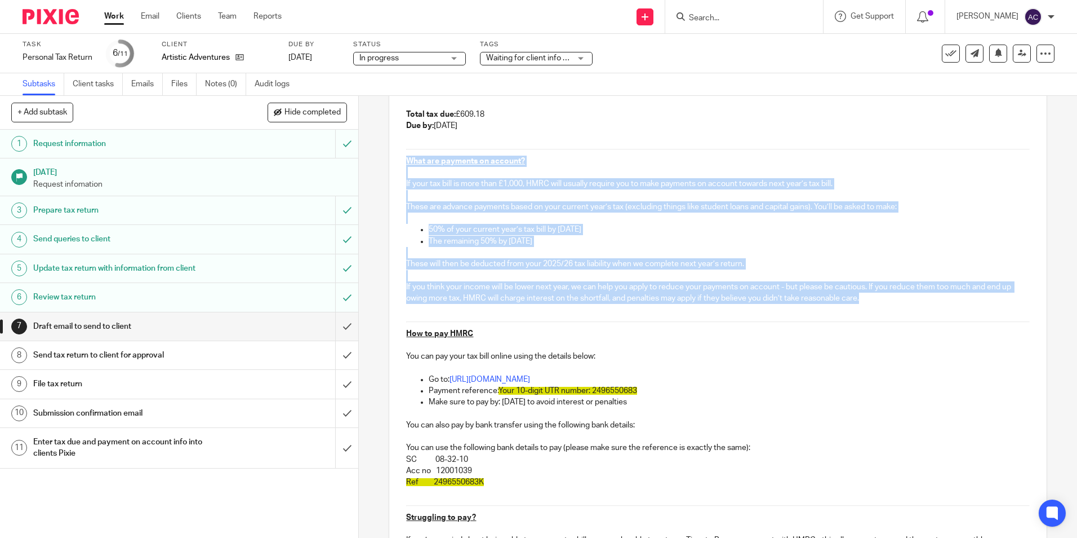
drag, startPoint x: 398, startPoint y: 160, endPoint x: 859, endPoint y: 321, distance: 488.7
click at [859, 321] on div "Hi Amy , We've now completed your Self Assessment tax return for the year ended…" at bounding box center [717, 343] width 657 height 676
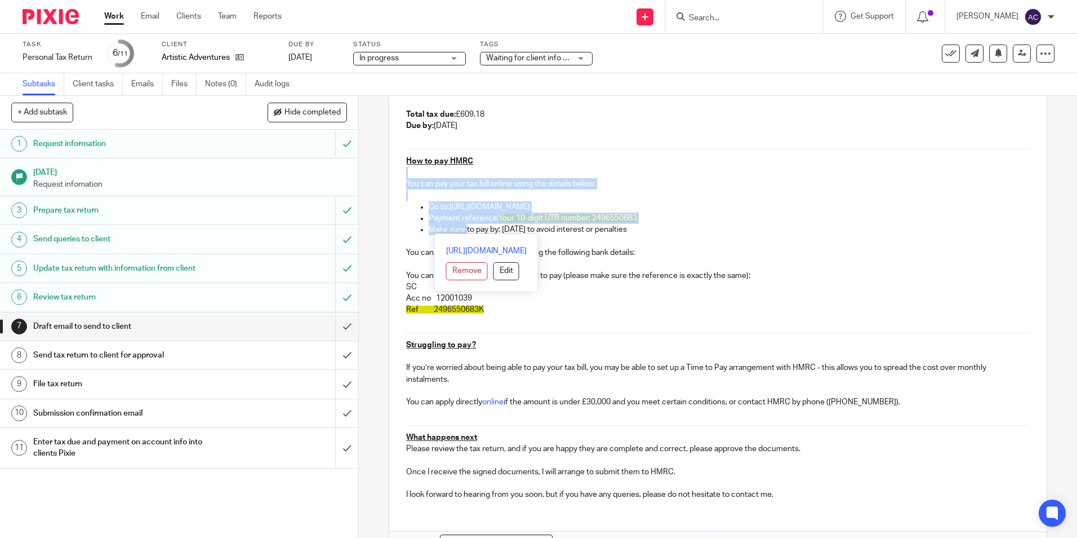
drag, startPoint x: 485, startPoint y: 153, endPoint x: 459, endPoint y: 215, distance: 67.7
click at [462, 222] on div "Hi Amy , We've now completed your Self Assessment tax return for the year ended…" at bounding box center [717, 279] width 657 height 549
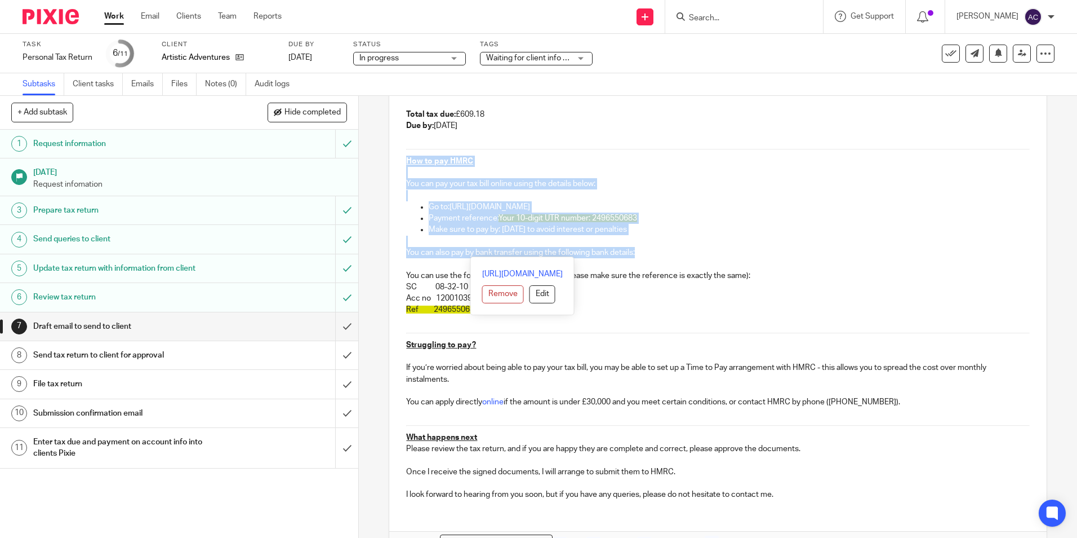
drag, startPoint x: 396, startPoint y: 153, endPoint x: 645, endPoint y: 254, distance: 268.7
click at [645, 254] on div "Hi Amy , We've now completed your Self Assessment tax return for the year ended…" at bounding box center [717, 256] width 657 height 503
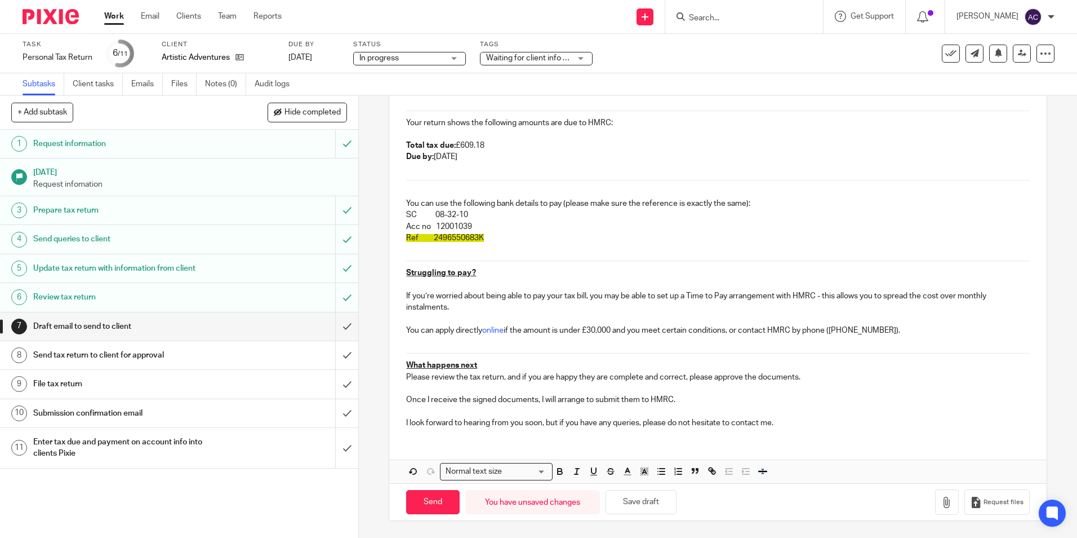
scroll to position [188, 0]
drag, startPoint x: 405, startPoint y: 182, endPoint x: 412, endPoint y: 189, distance: 10.4
click at [405, 183] on div "Hi Amy , We've now completed your Self Assessment tax return for the year ended…" at bounding box center [717, 236] width 657 height 401
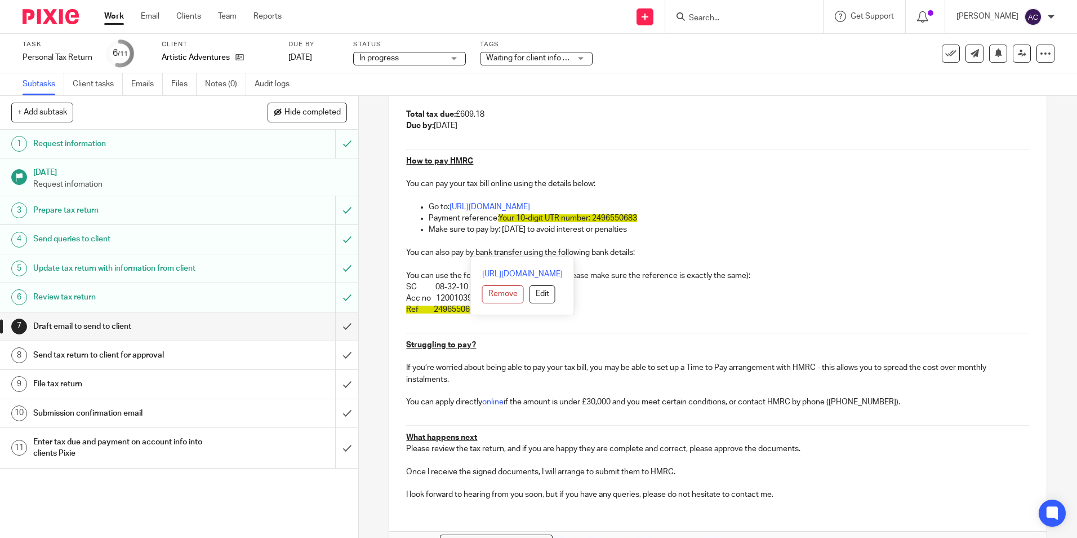
click at [478, 169] on p at bounding box center [717, 172] width 623 height 11
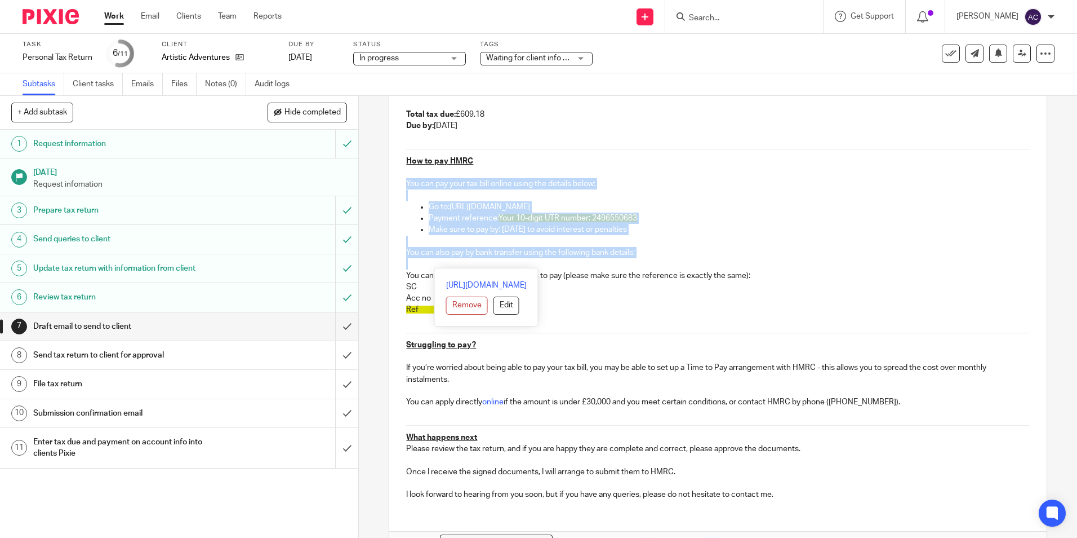
drag, startPoint x: 645, startPoint y: 259, endPoint x: 402, endPoint y: 181, distance: 255.0
click at [402, 181] on div "Hi Amy , We've now completed your Self Assessment tax return for the year ended…" at bounding box center [717, 256] width 657 height 503
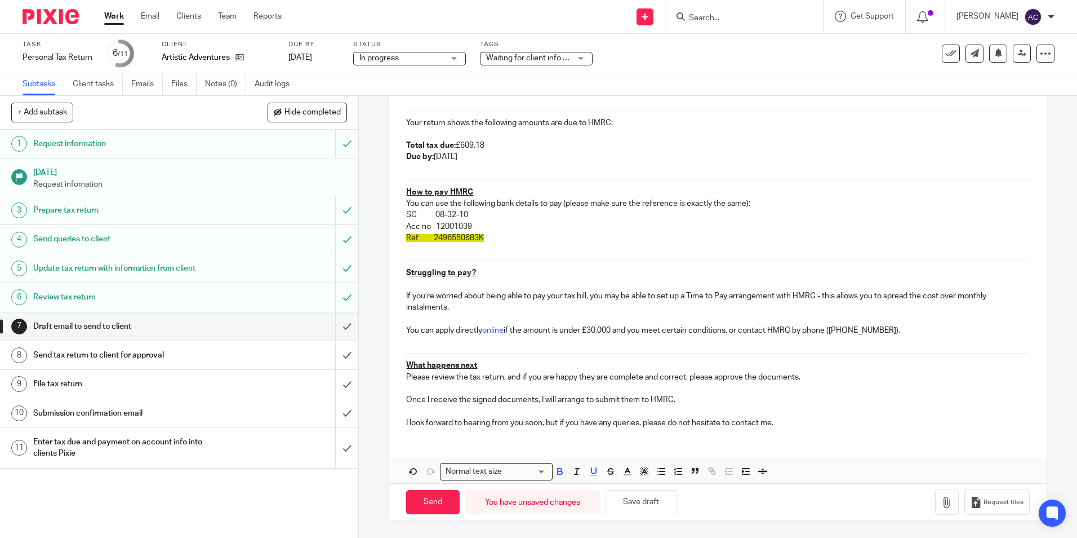
scroll to position [188, 0]
click at [468, 237] on span "Ref 2496550683K" at bounding box center [445, 238] width 78 height 8
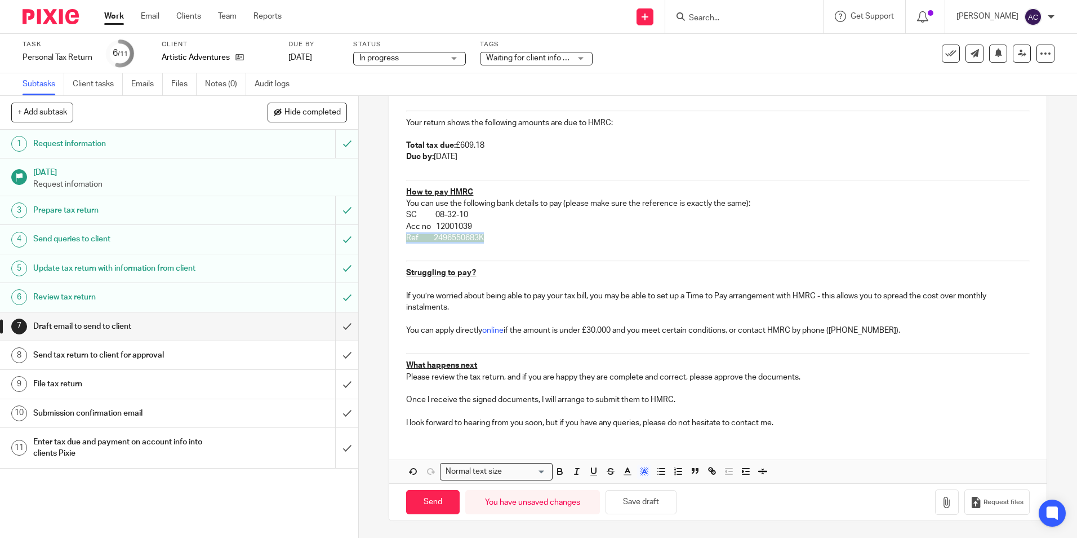
click at [468, 237] on span "Ref 2496550683K" at bounding box center [445, 238] width 78 height 8
click at [646, 469] on rect "button" at bounding box center [646, 469] width 1 height 1
click at [615, 483] on li "color:#FFFFFF" at bounding box center [619, 486] width 8 height 8
click at [901, 312] on p "If you’re worried about being able to pay your tax bill, you may be able to set…" at bounding box center [717, 301] width 623 height 23
click at [801, 419] on p "I look forward to hearing from you soon, but if you have any queries, please do…" at bounding box center [717, 422] width 623 height 11
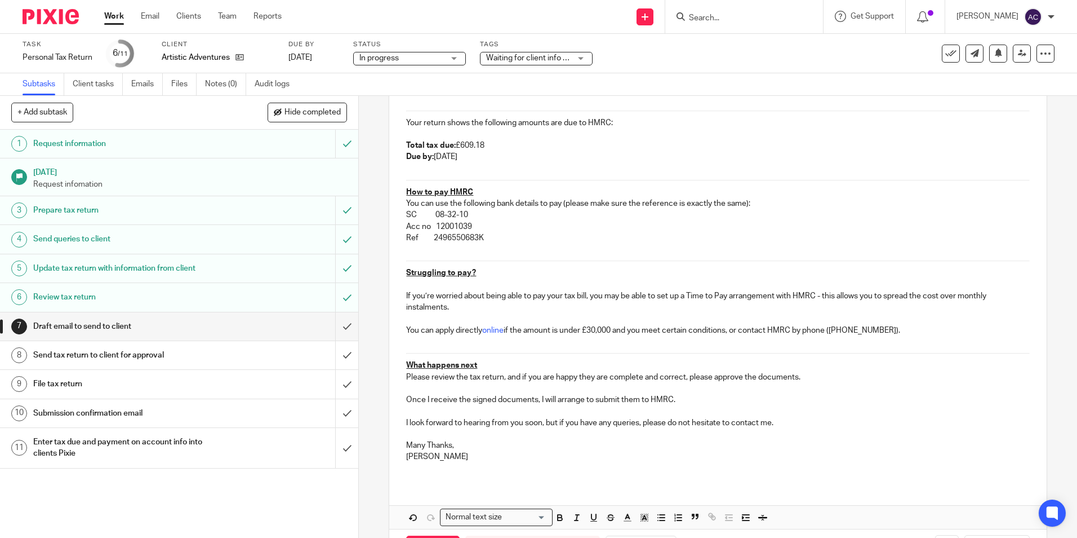
scroll to position [233, 0]
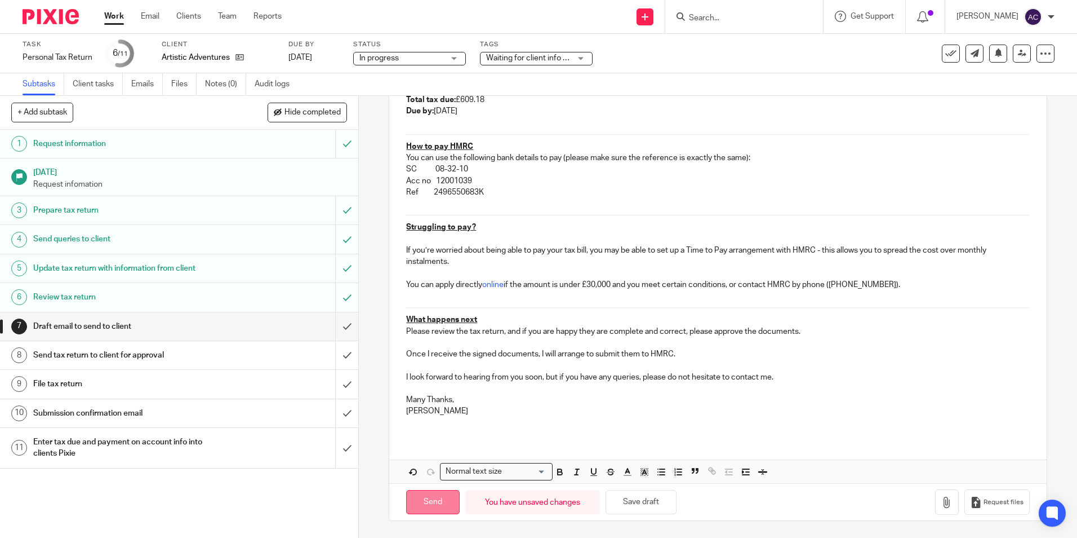
click at [435, 503] on input "Send" at bounding box center [433, 502] width 54 height 24
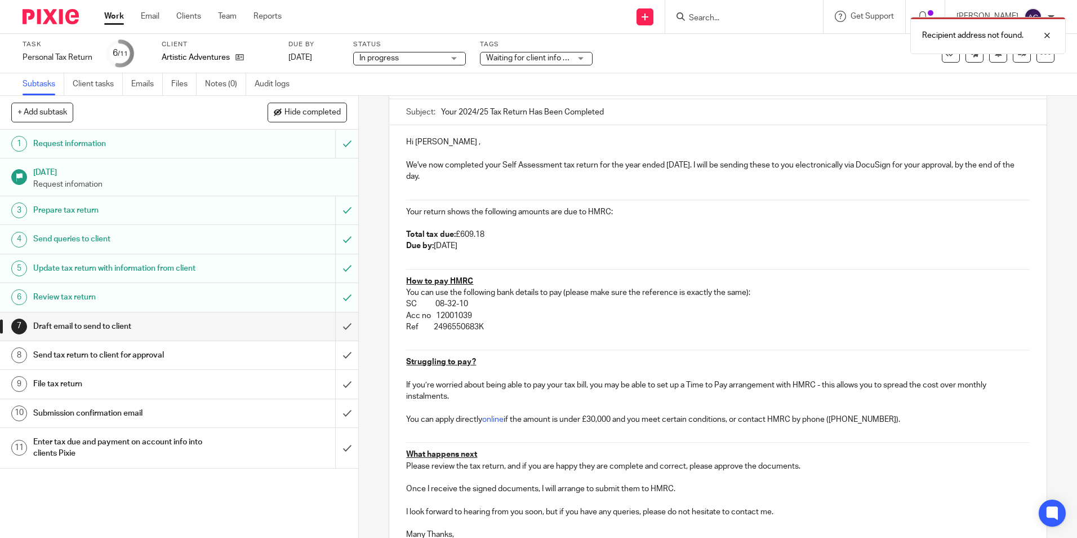
scroll to position [64, 0]
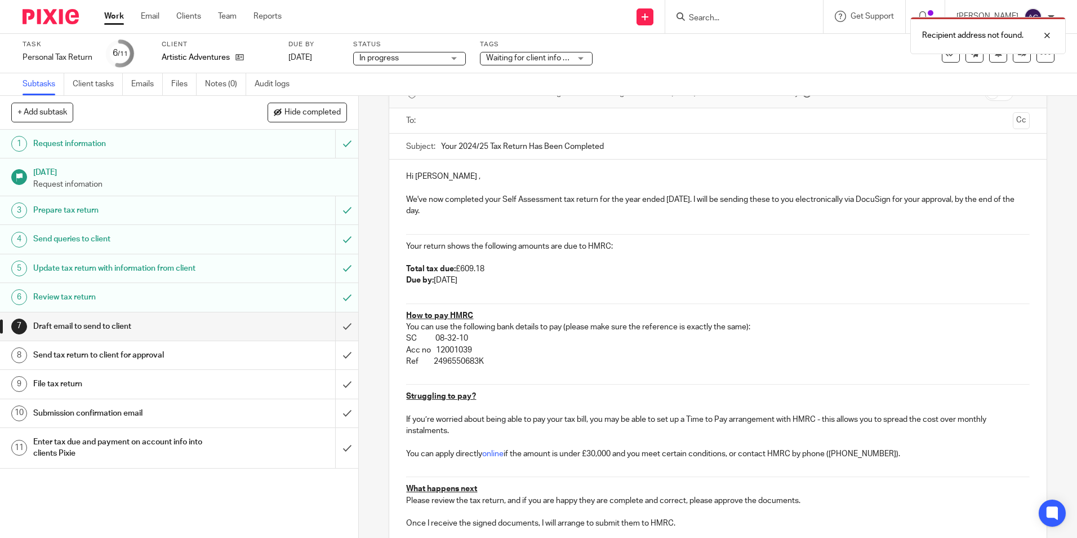
click at [525, 135] on input "Your 2024/25 Tax Return Has Been Completed" at bounding box center [735, 146] width 588 height 25
click at [525, 117] on input "text" at bounding box center [717, 120] width 581 height 13
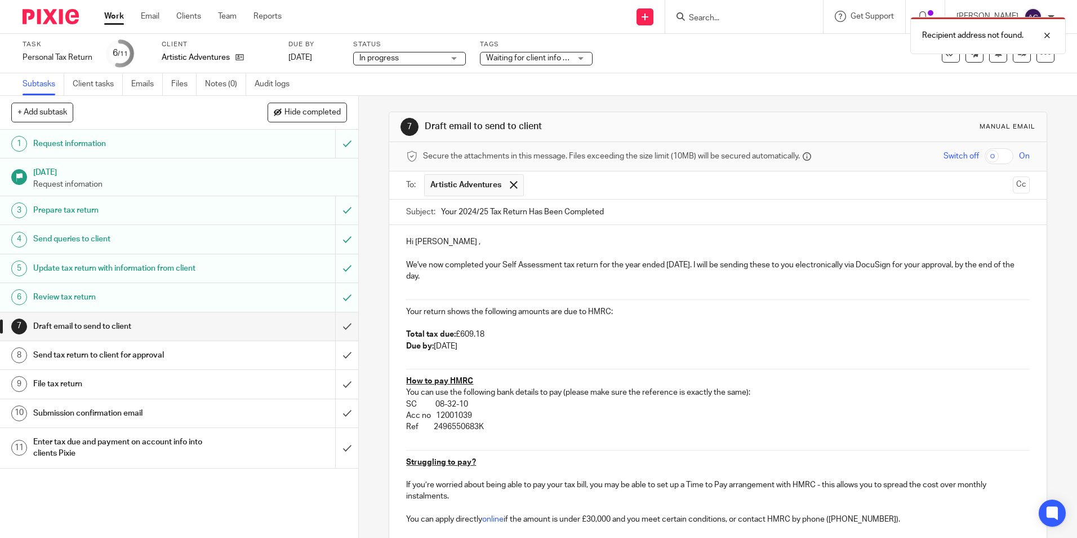
scroll to position [0, 0]
click at [1013, 182] on button "Cc" at bounding box center [1021, 186] width 17 height 17
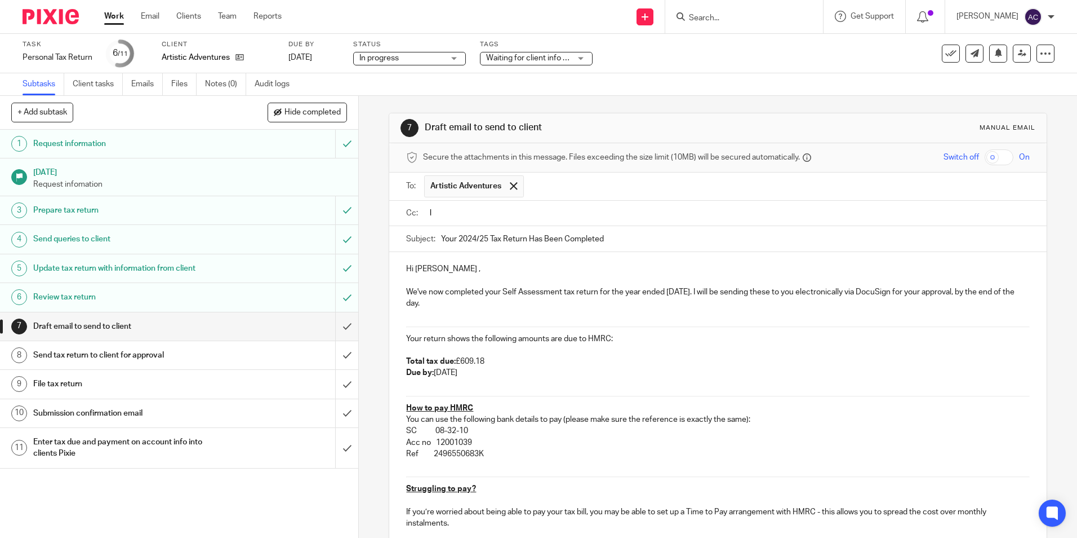
type input "li"
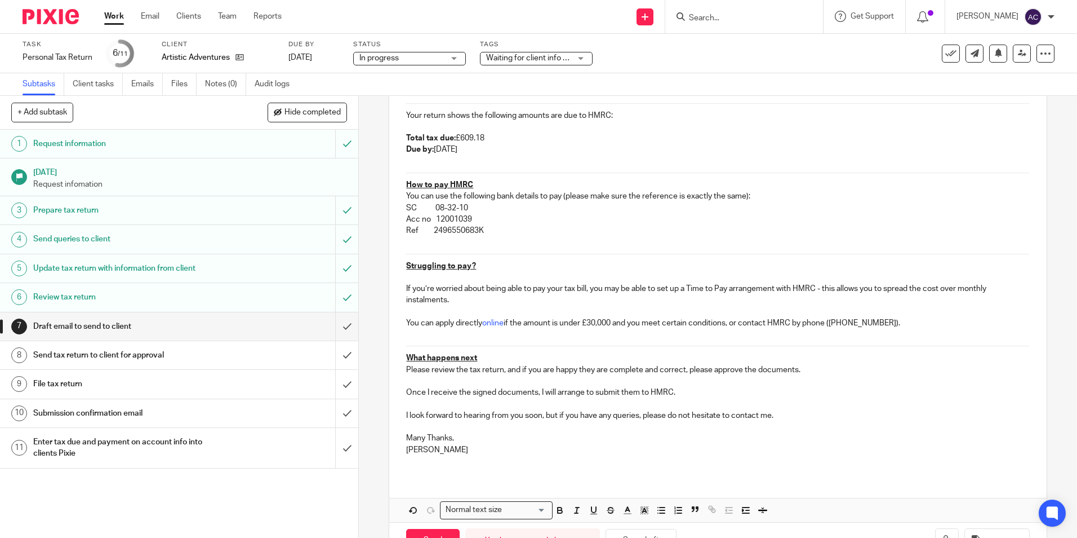
scroll to position [264, 0]
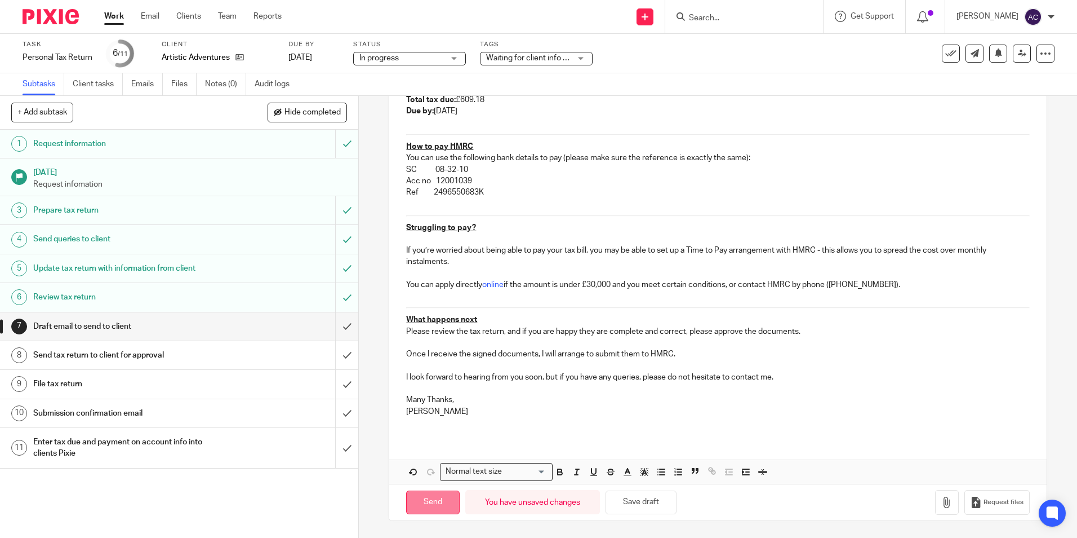
click at [425, 493] on input "Send" at bounding box center [433, 502] width 54 height 24
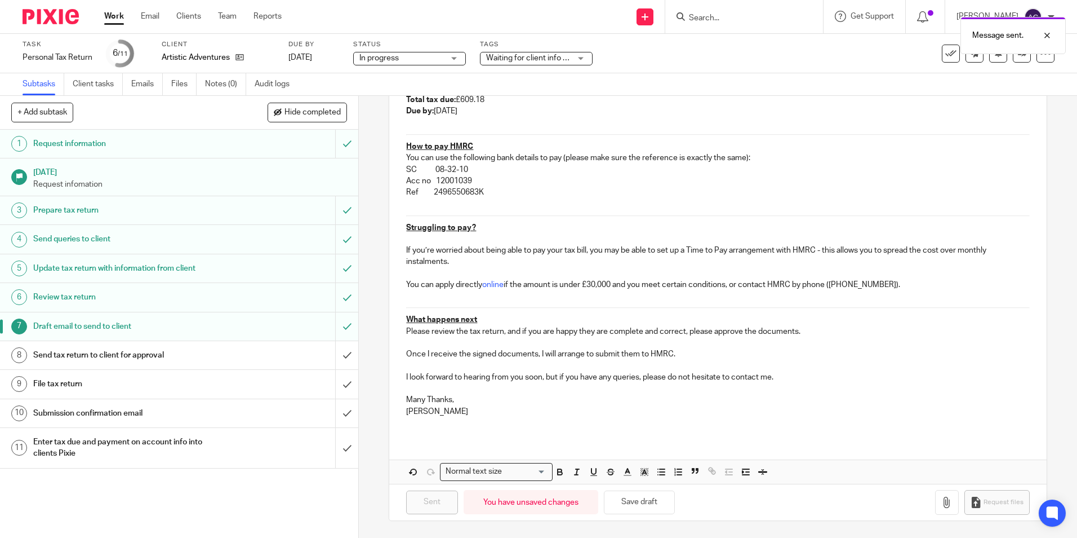
type input "Sent"
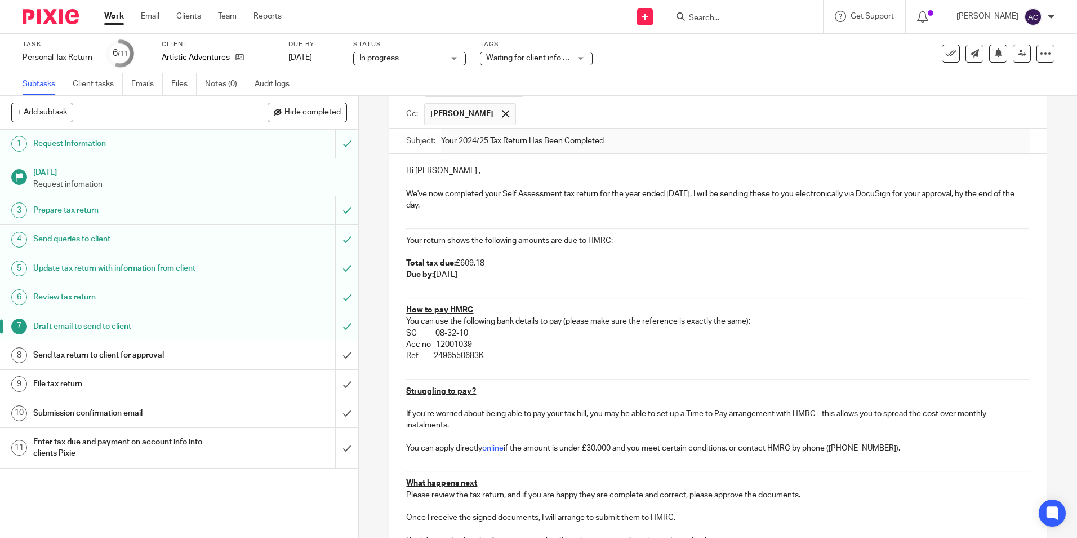
scroll to position [95, 0]
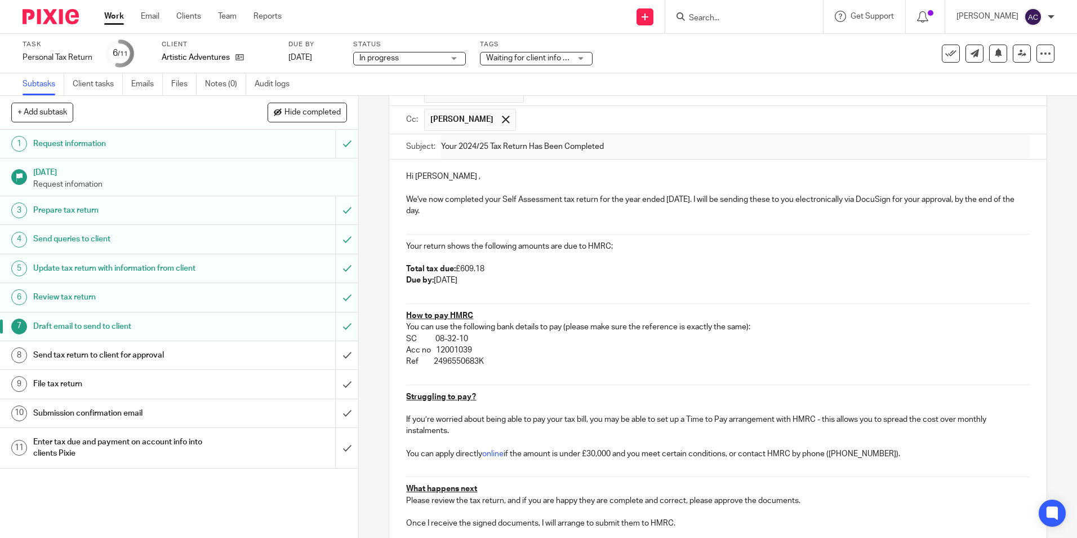
click at [241, 357] on div "Send tax return to client for approval" at bounding box center [178, 355] width 291 height 17
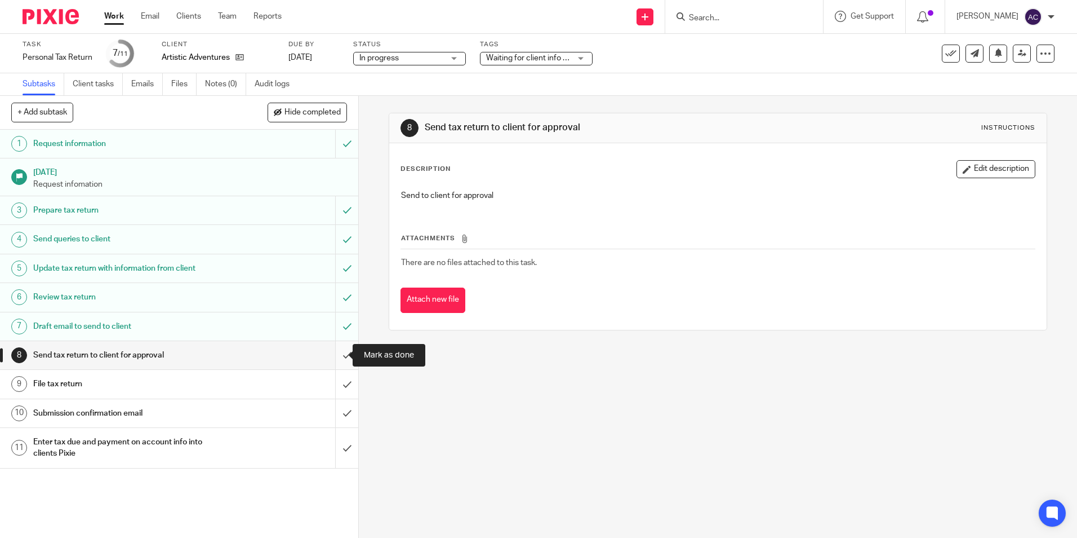
click at [339, 352] on input "submit" at bounding box center [179, 355] width 358 height 28
